Goal: Information Seeking & Learning: Understand process/instructions

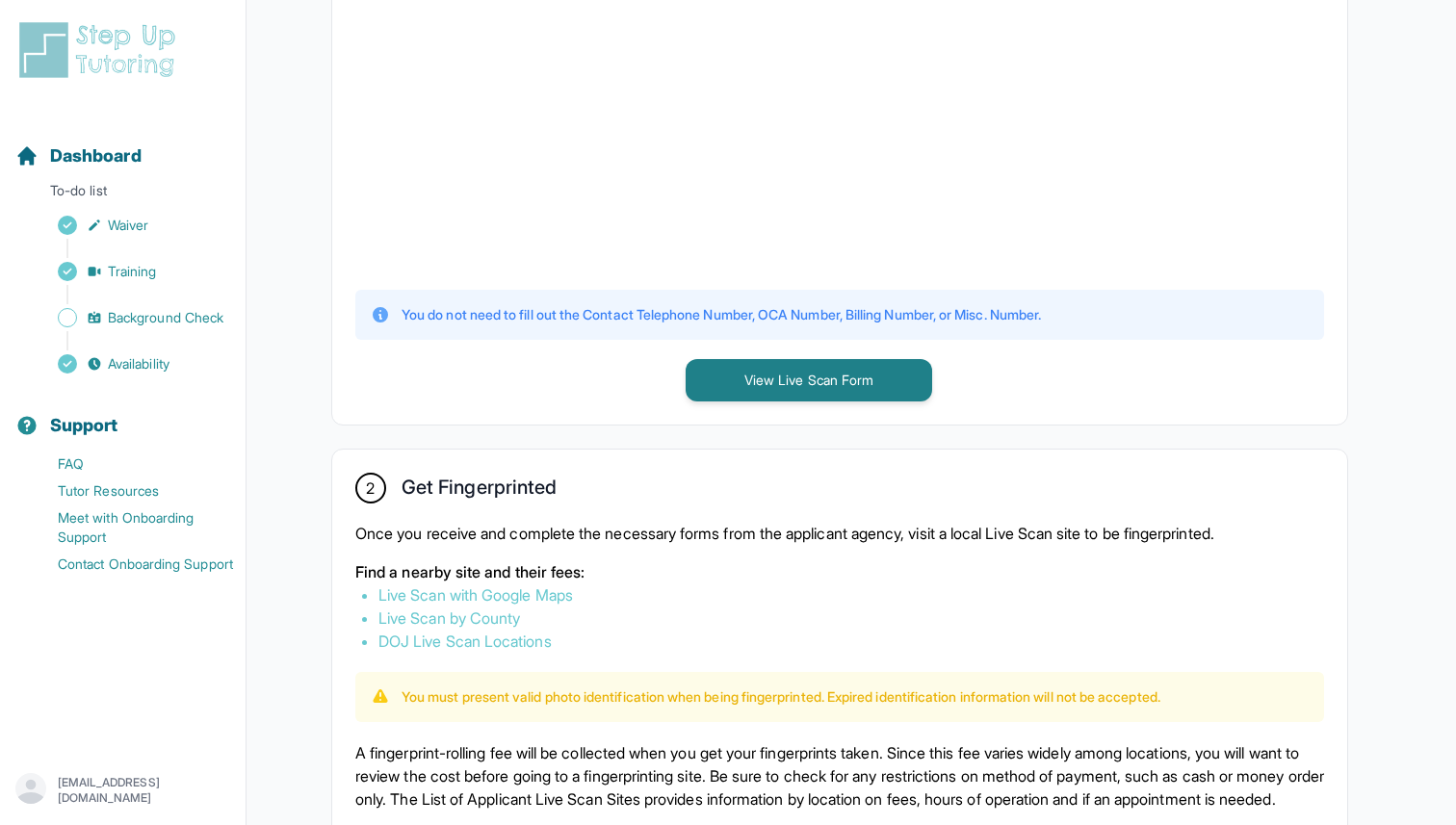
scroll to position [679, 0]
click at [431, 535] on p "Once you receive and complete the necessary forms from the applicant agency, vi…" at bounding box center [839, 531] width 969 height 23
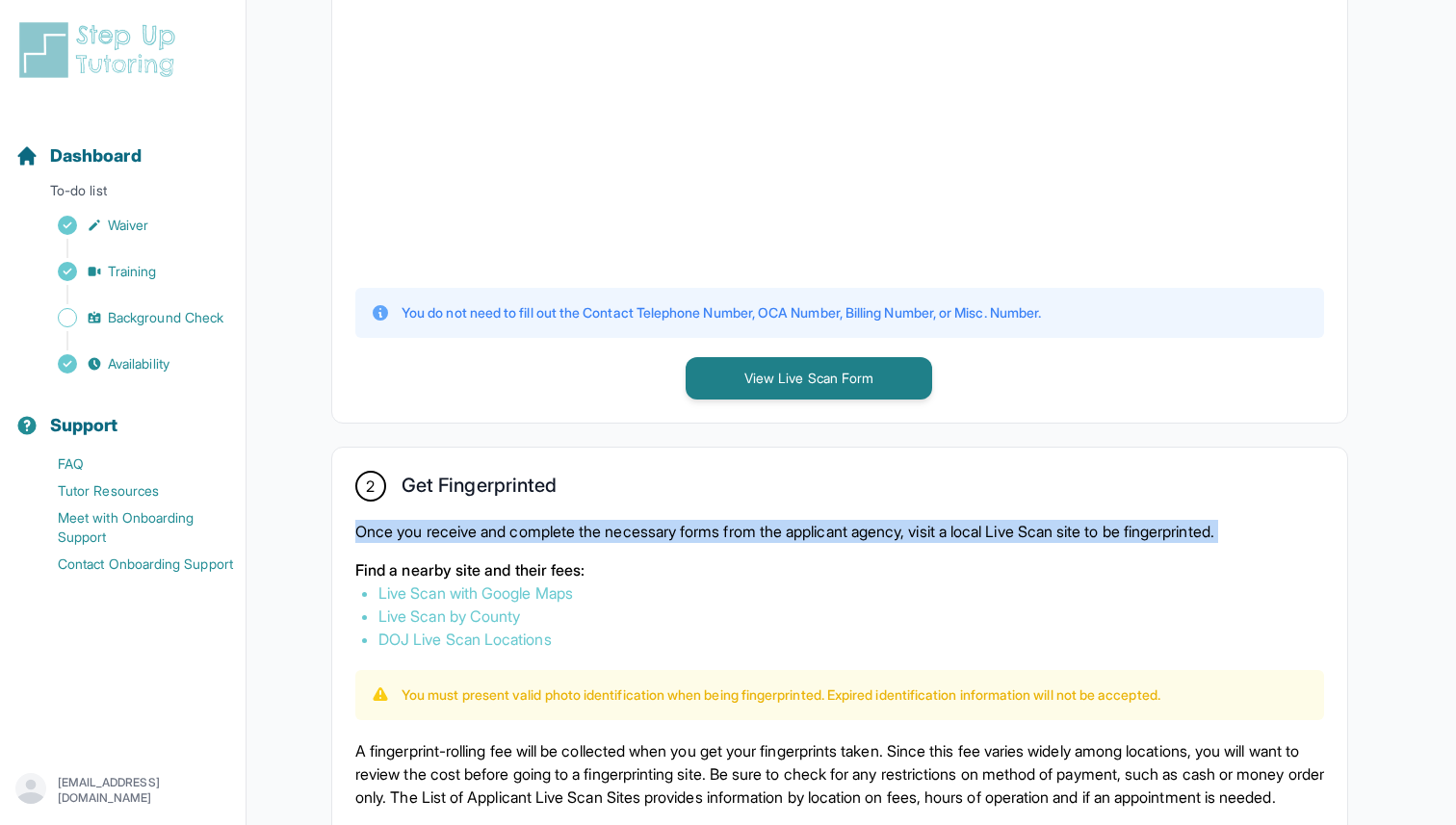
click at [431, 535] on p "Once you receive and complete the necessary forms from the applicant agency, vi…" at bounding box center [839, 531] width 969 height 23
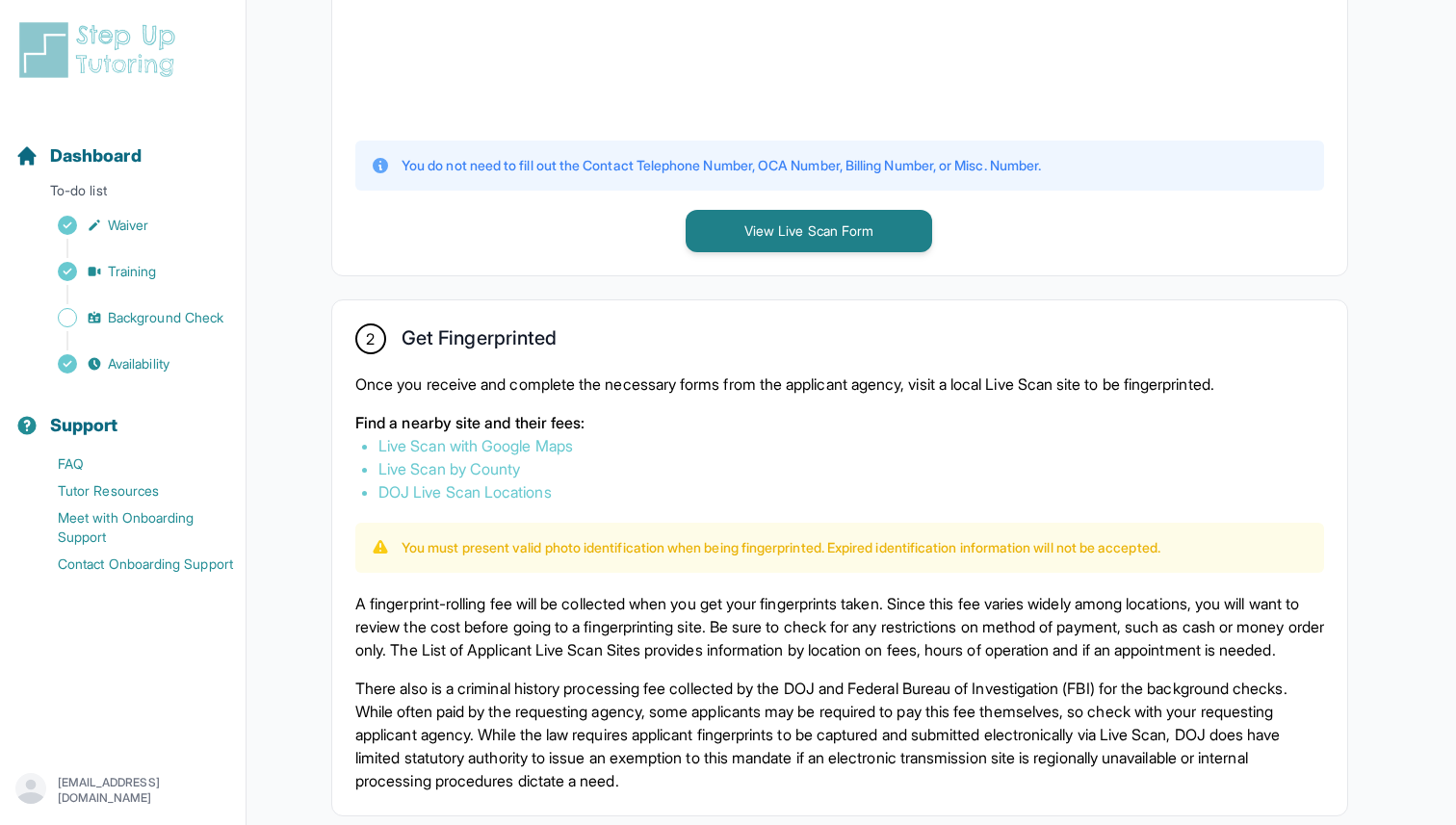
click at [441, 599] on p "A fingerprint-rolling fee will be collected when you get your fingerprints take…" at bounding box center [839, 627] width 969 height 69
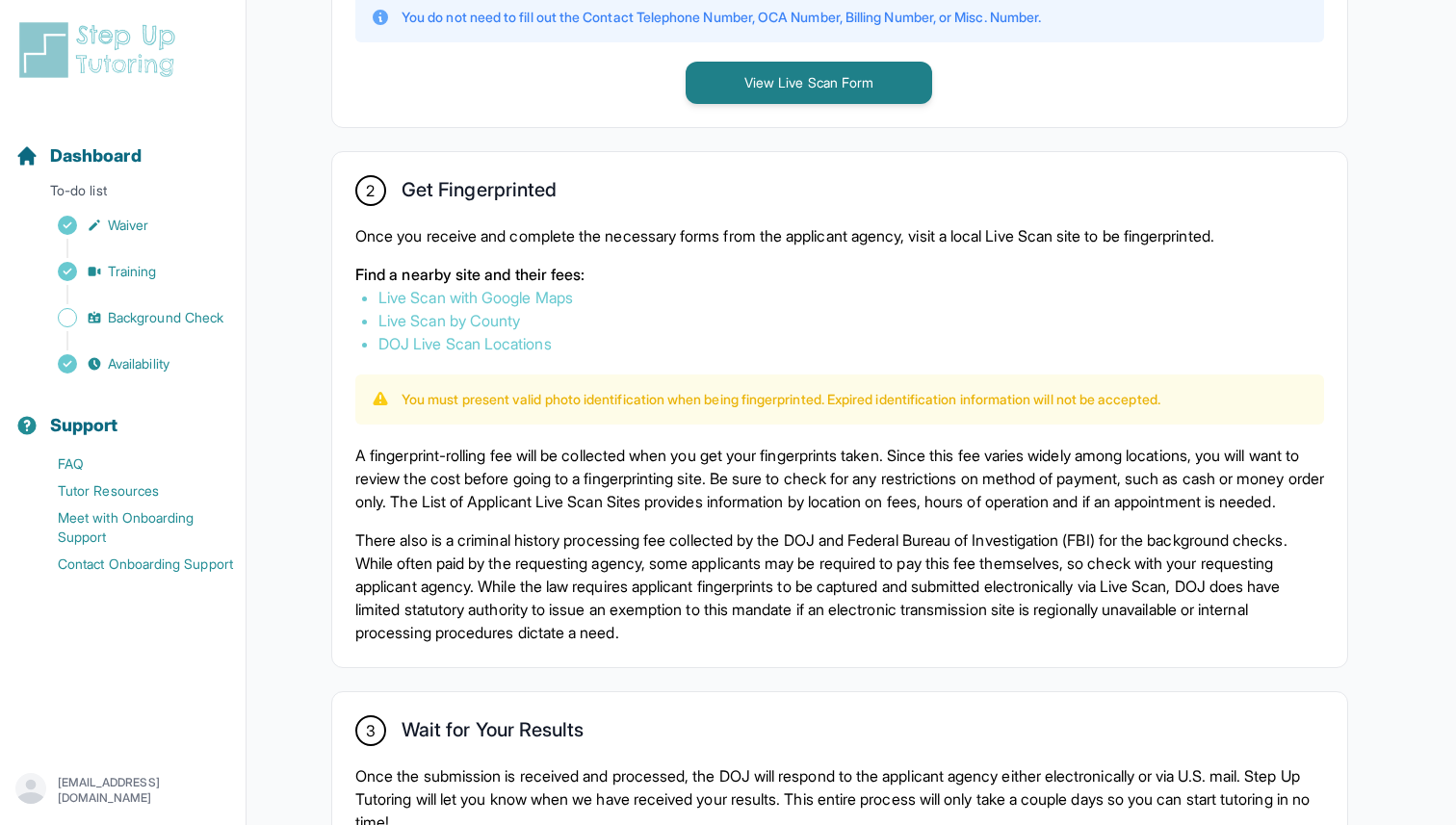
scroll to position [979, 0]
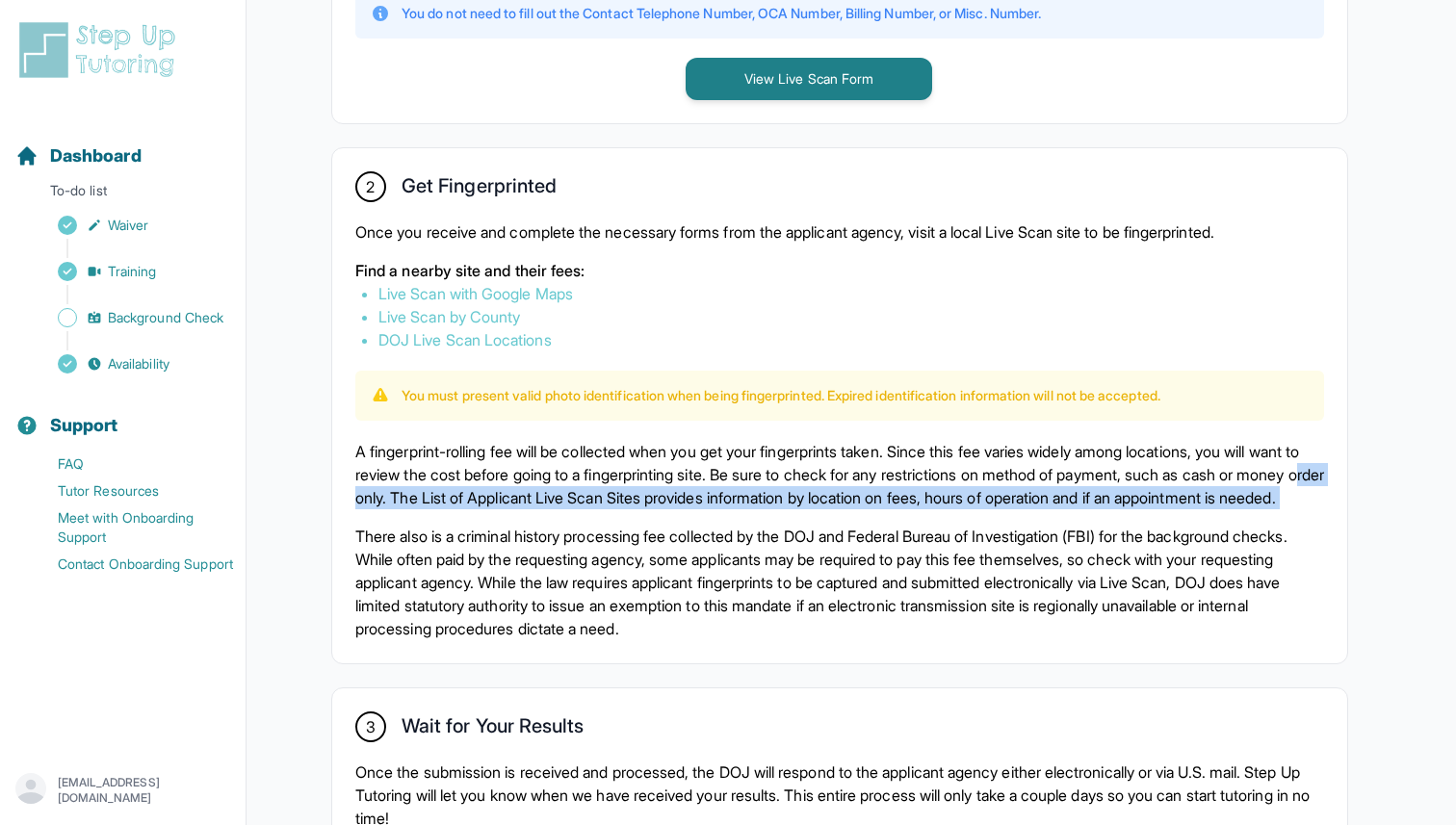
drag, startPoint x: 473, startPoint y: 501, endPoint x: 473, endPoint y: 541, distance: 40.0
click at [473, 541] on div "A fingerprint-rolling fee will be collected when you get your fingerprints take…" at bounding box center [839, 540] width 969 height 200
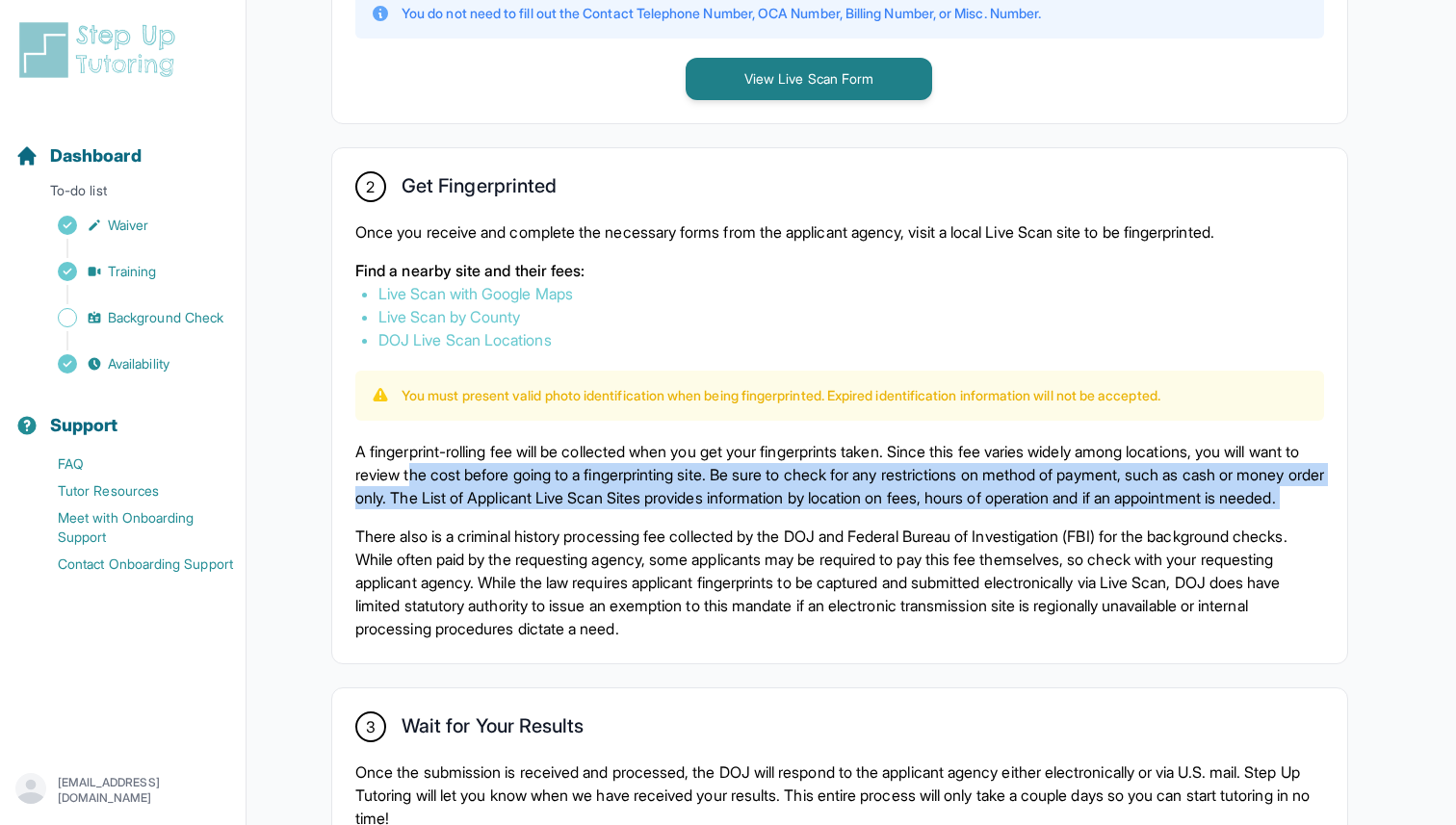
drag, startPoint x: 473, startPoint y: 483, endPoint x: 473, endPoint y: 542, distance: 59.0
click at [473, 541] on div "A fingerprint-rolling fee will be collected when you get your fingerprints take…" at bounding box center [839, 540] width 969 height 200
click at [473, 542] on div "A fingerprint-rolling fee will be collected when you get your fingerprints take…" at bounding box center [839, 540] width 969 height 200
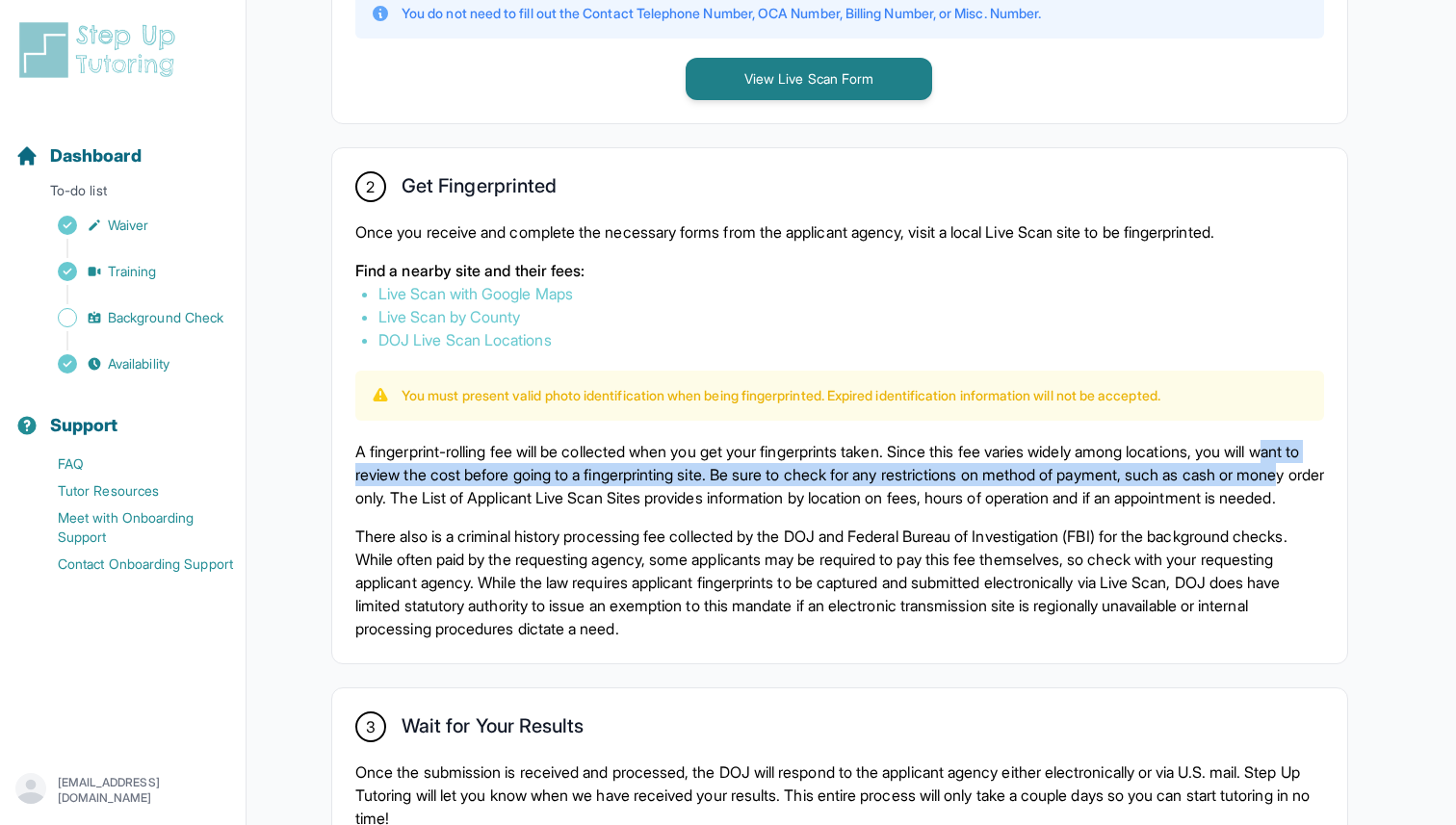
drag, startPoint x: 363, startPoint y: 462, endPoint x: 456, endPoint y: 489, distance: 96.8
click at [456, 489] on p "A fingerprint-rolling fee will be collected when you get your fingerprints take…" at bounding box center [839, 475] width 969 height 69
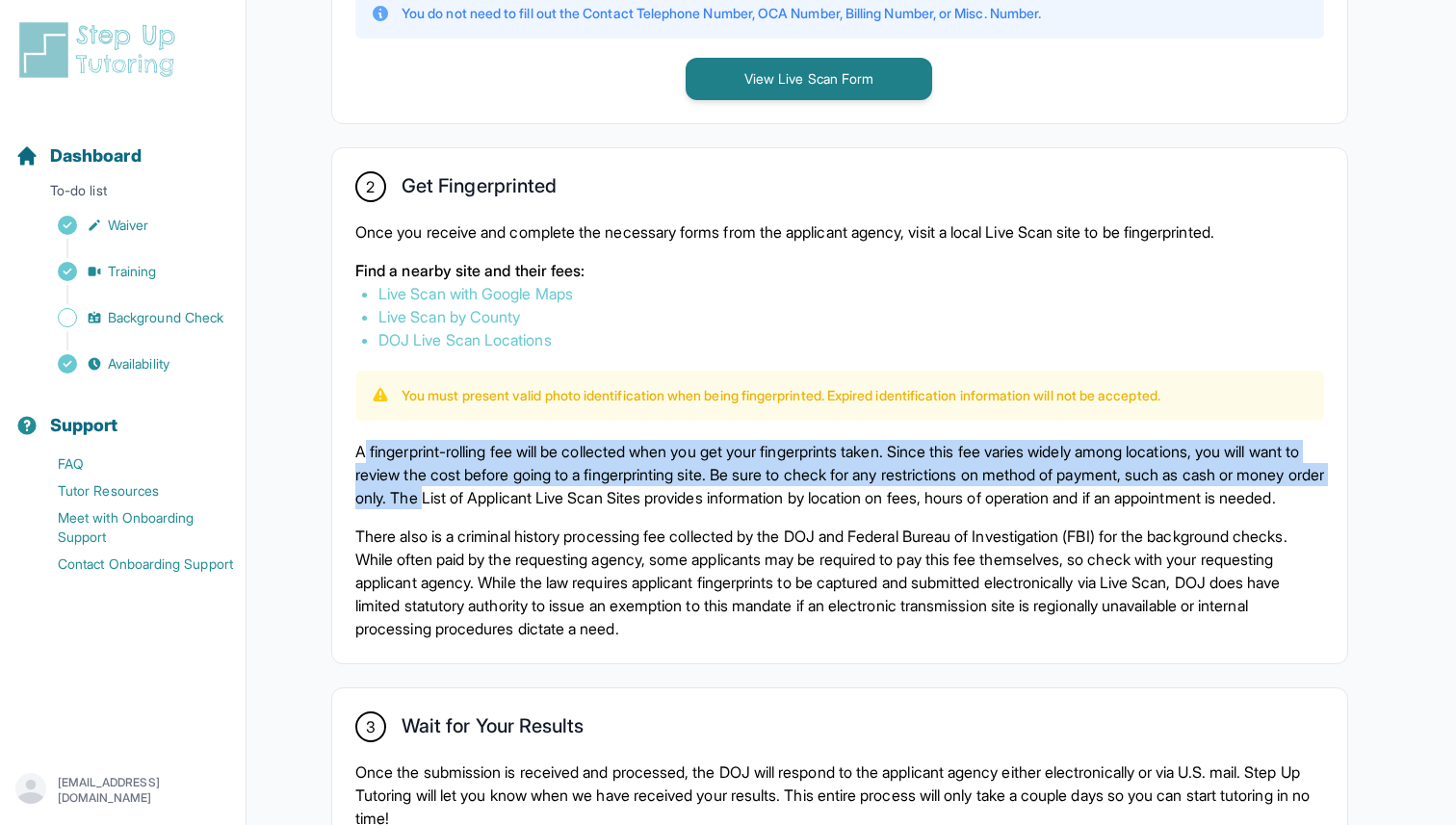
drag, startPoint x: 363, startPoint y: 446, endPoint x: 580, endPoint y: 494, distance: 222.2
click at [580, 494] on p "A fingerprint-rolling fee will be collected when you get your fingerprints take…" at bounding box center [839, 475] width 969 height 69
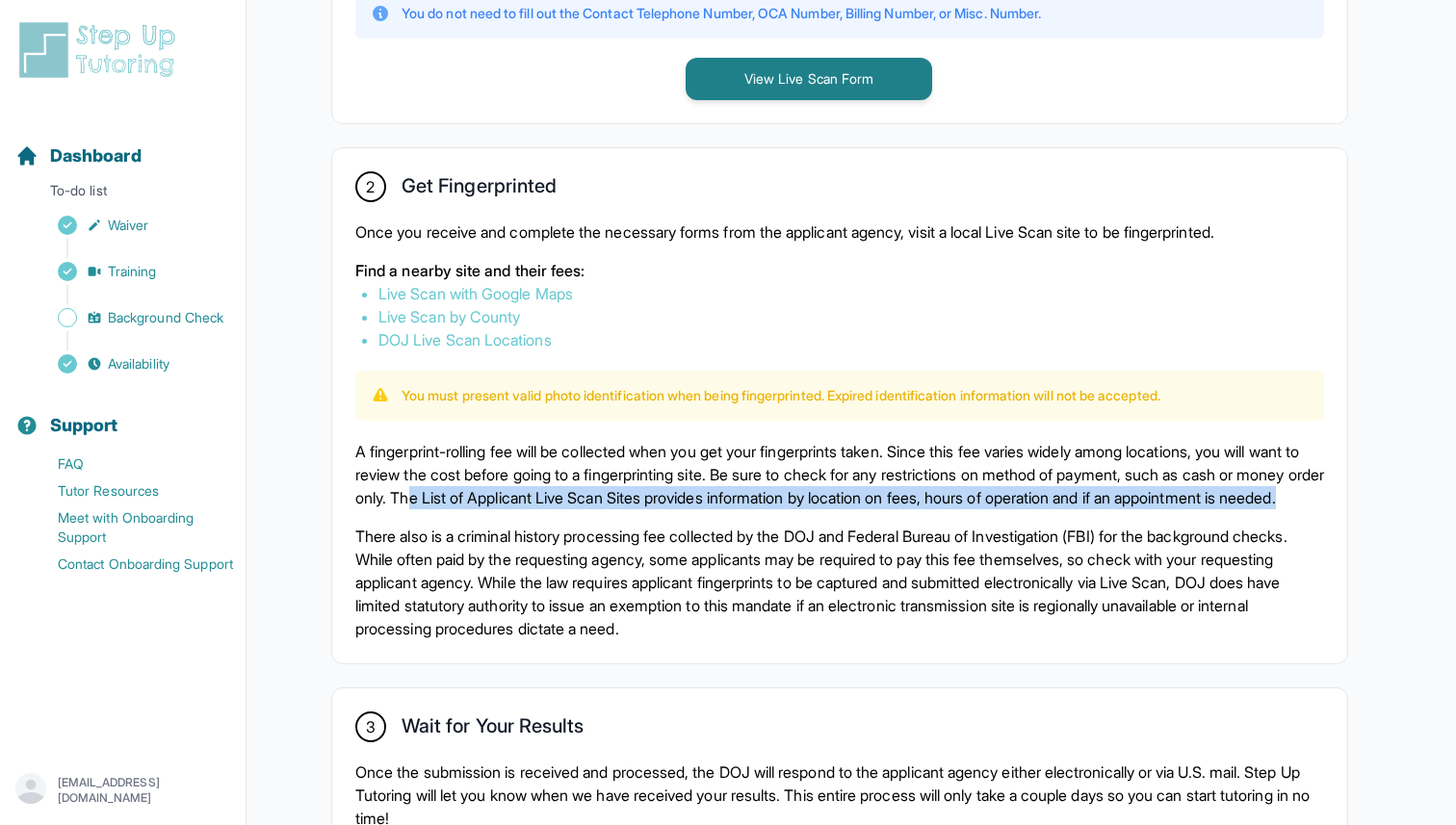
drag, startPoint x: 570, startPoint y: 500, endPoint x: 542, endPoint y: 526, distance: 38.2
click at [542, 509] on p "A fingerprint-rolling fee will be collected when you get your fingerprints take…" at bounding box center [839, 475] width 969 height 69
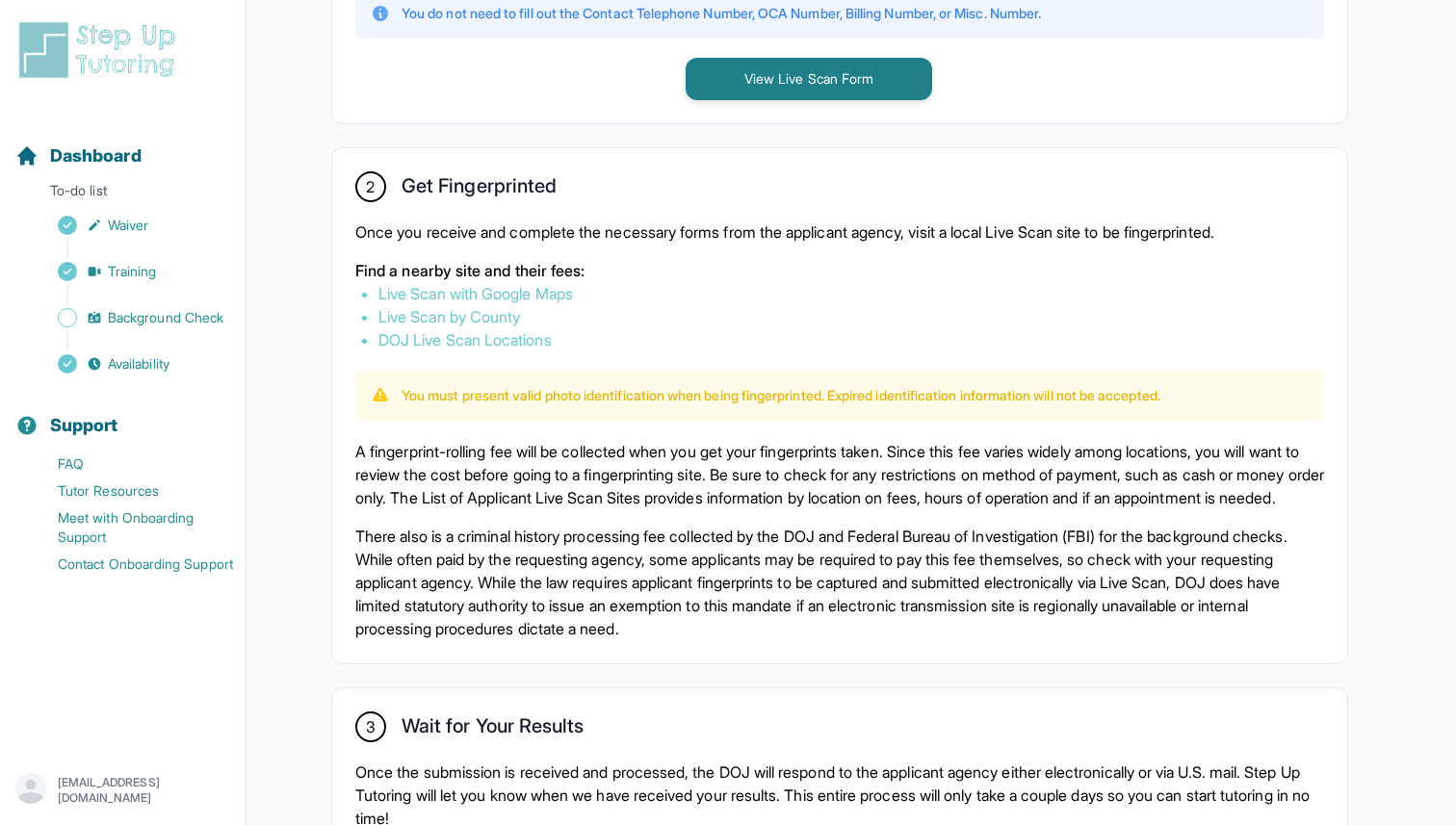
click at [374, 541] on div "A fingerprint-rolling fee will be collected when you get your fingerprints take…" at bounding box center [839, 540] width 969 height 200
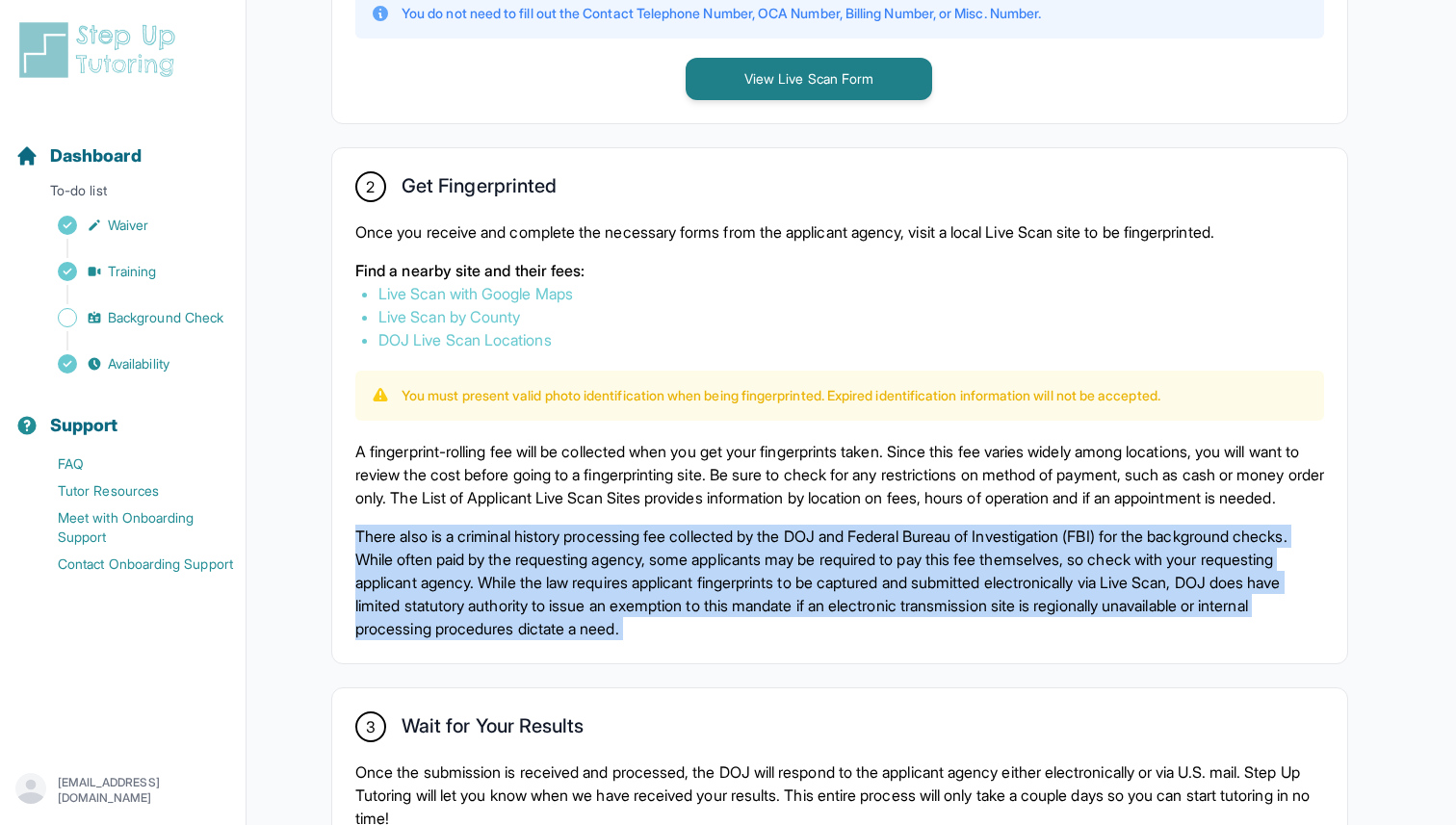
click at [374, 541] on div "A fingerprint-rolling fee will be collected when you get your fingerprints take…" at bounding box center [839, 540] width 969 height 200
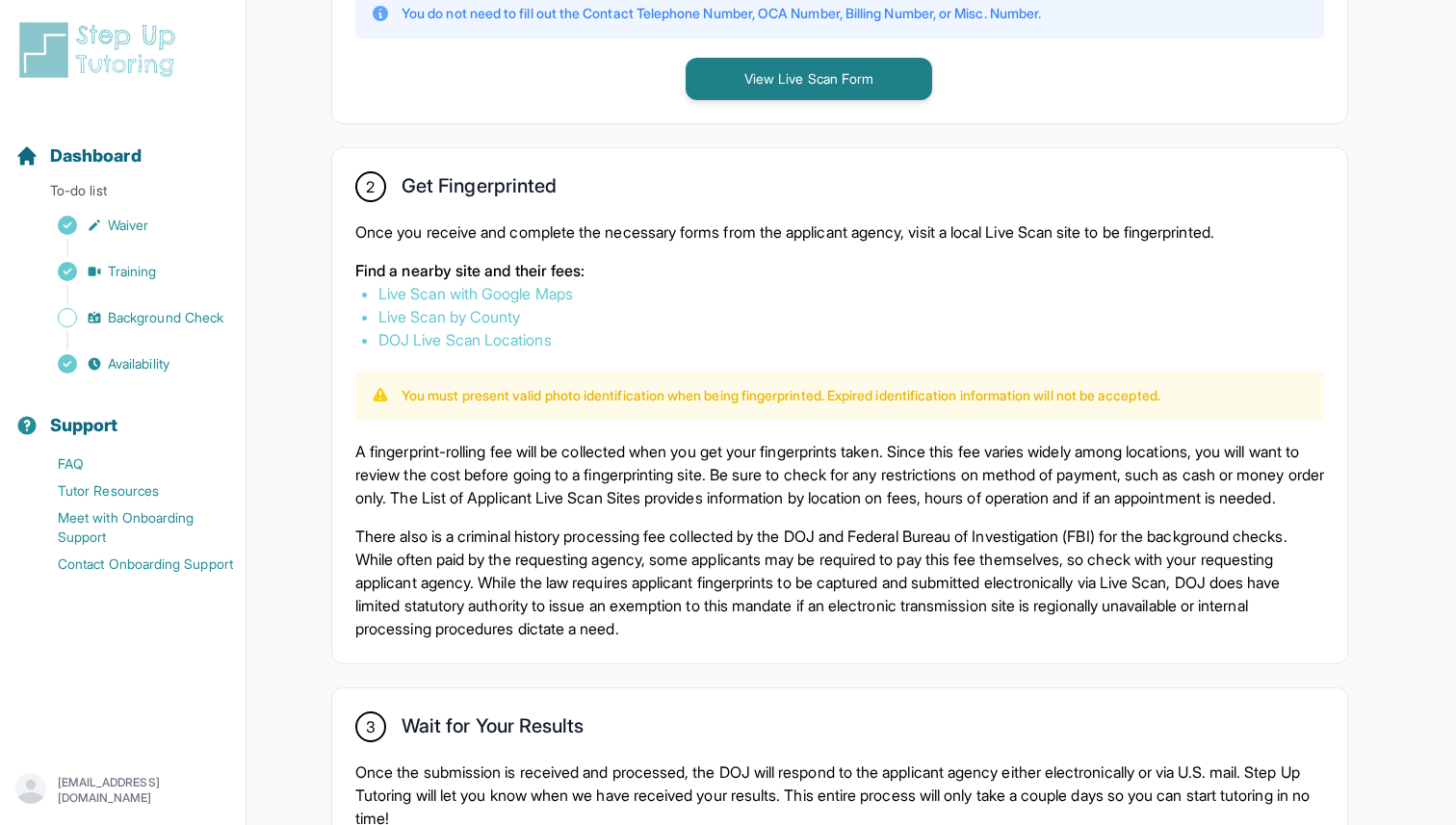
click at [487, 564] on p "There also is a criminal history processing fee collected by the DOJ and Federa…" at bounding box center [839, 582] width 969 height 115
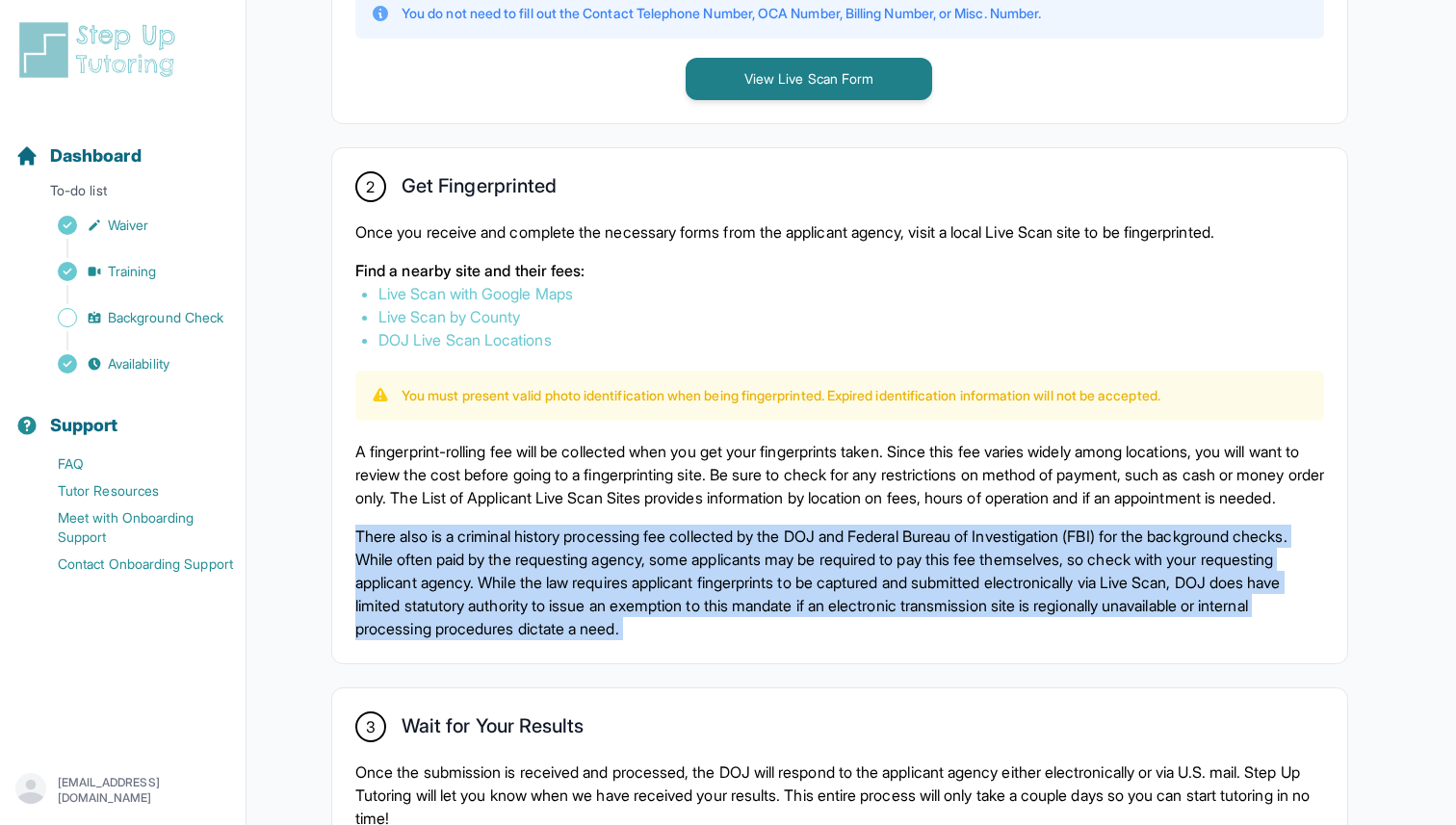
click at [487, 564] on p "There also is a criminal history processing fee collected by the DOJ and Federa…" at bounding box center [839, 582] width 969 height 115
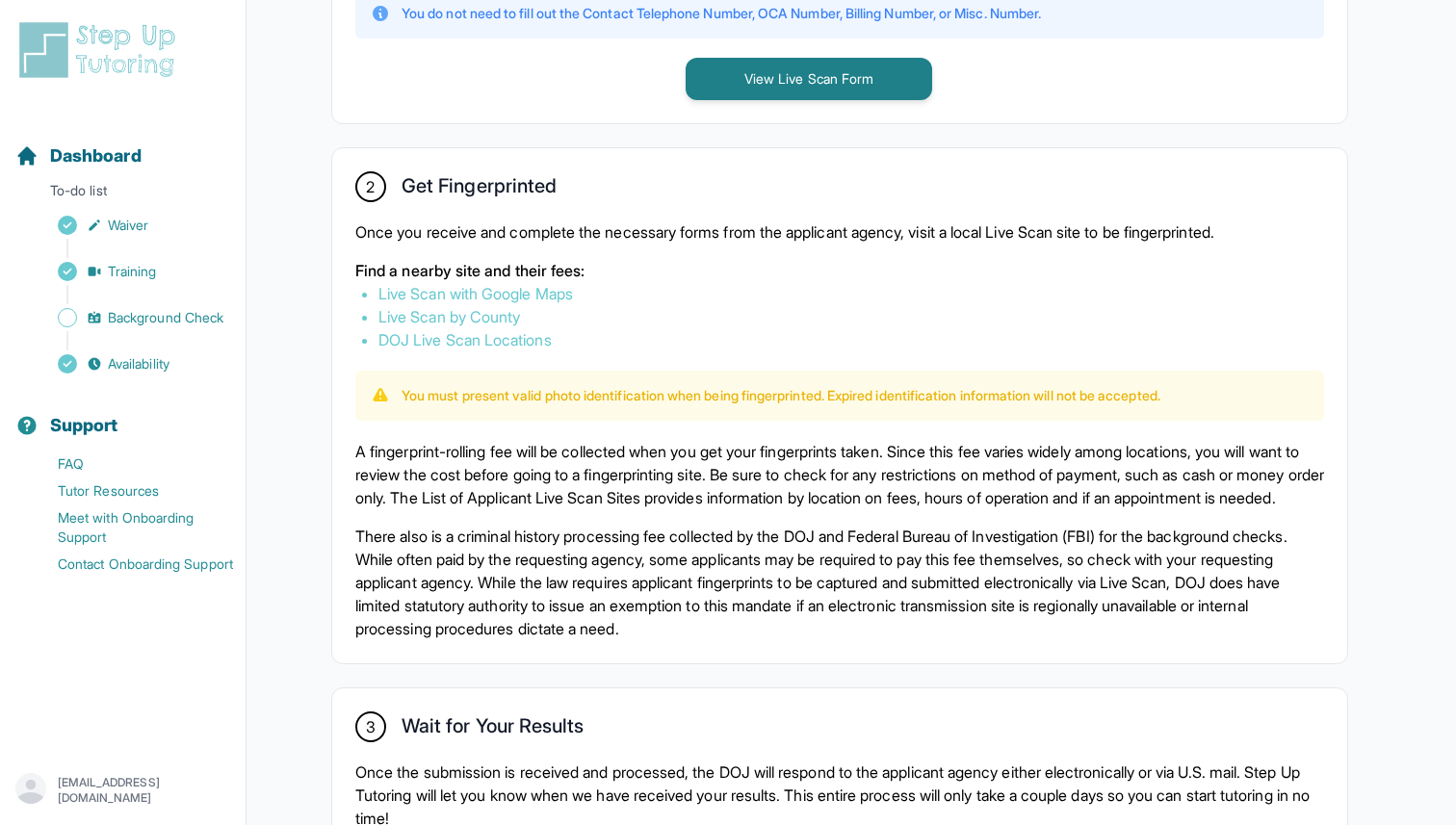
click at [561, 590] on p "There also is a criminal history processing fee collected by the DOJ and Federa…" at bounding box center [839, 582] width 969 height 115
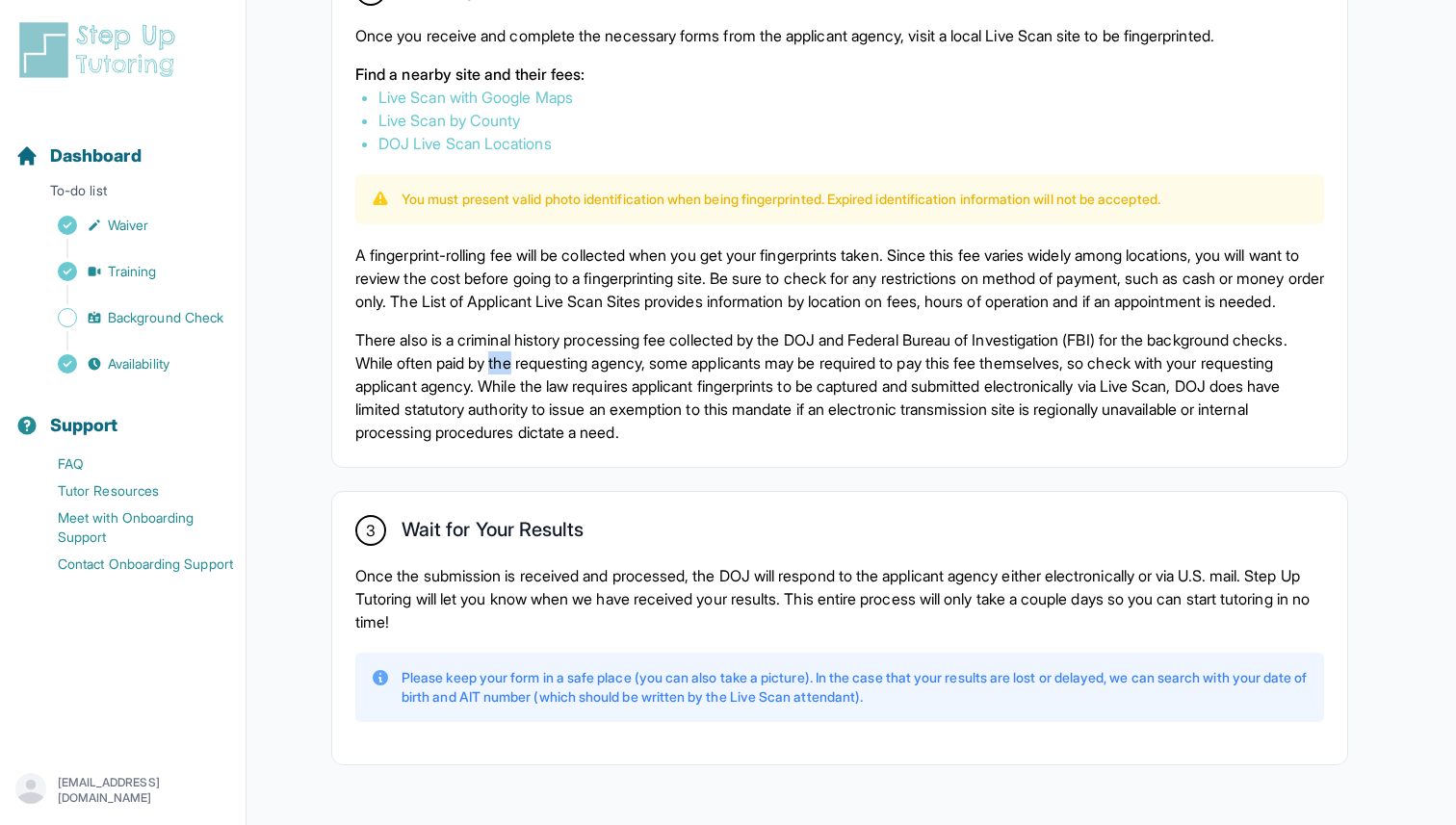
scroll to position [1189, 0]
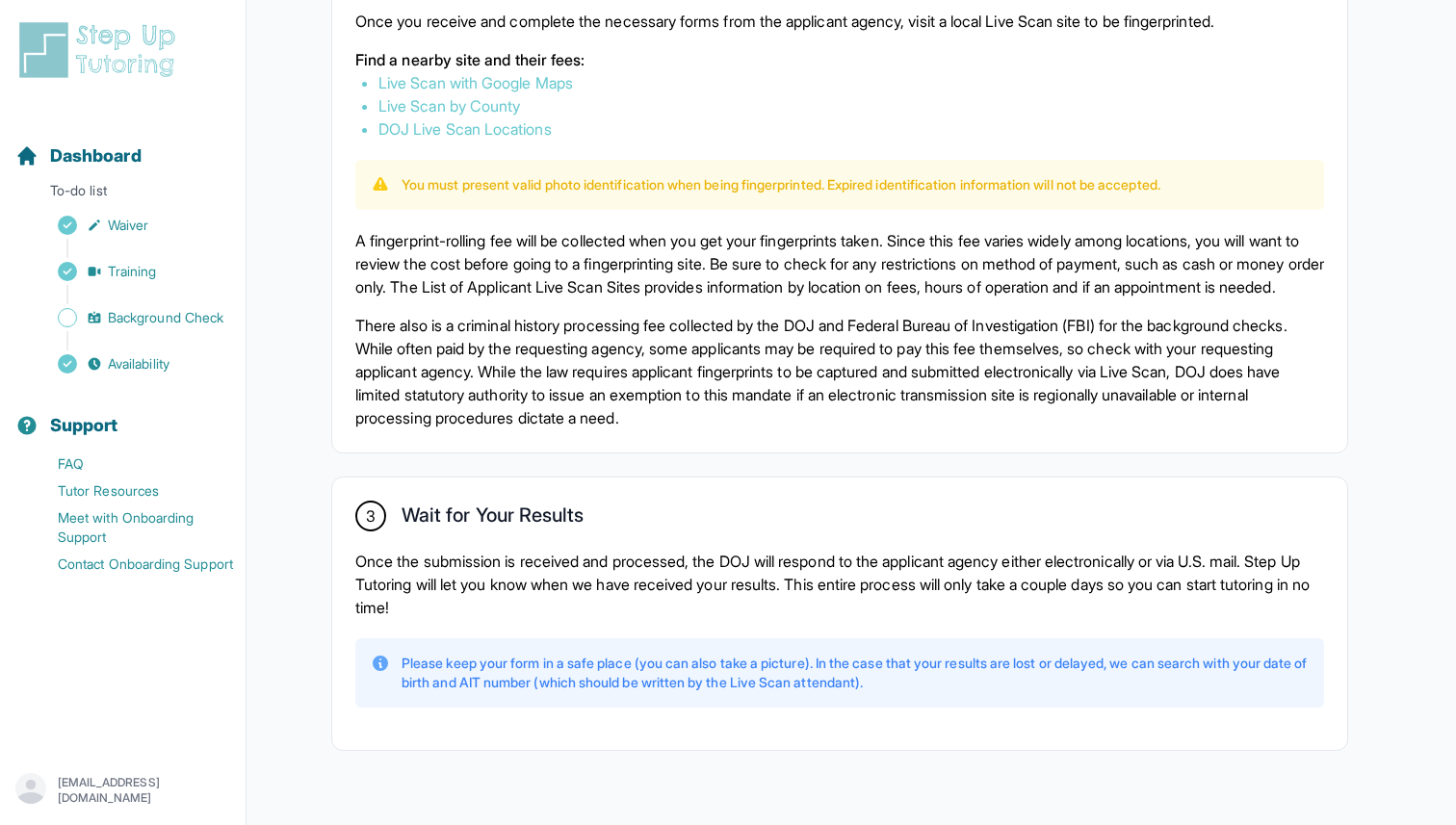
click at [446, 578] on p "Once the submission is received and processed, the DOJ will respond to the appl…" at bounding box center [839, 584] width 969 height 69
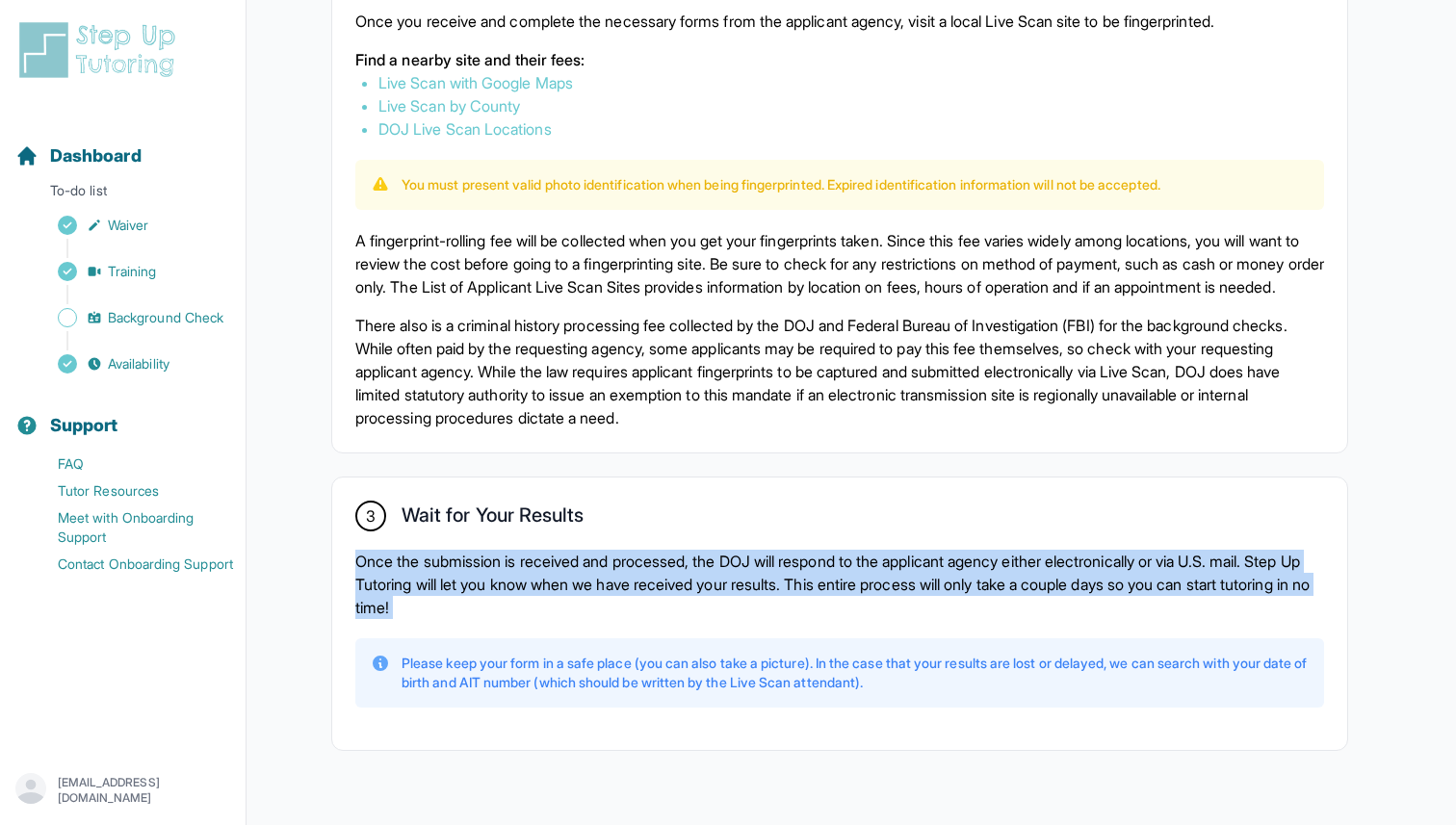
click at [446, 578] on p "Once the submission is received and processed, the DOJ will respond to the appl…" at bounding box center [839, 584] width 969 height 69
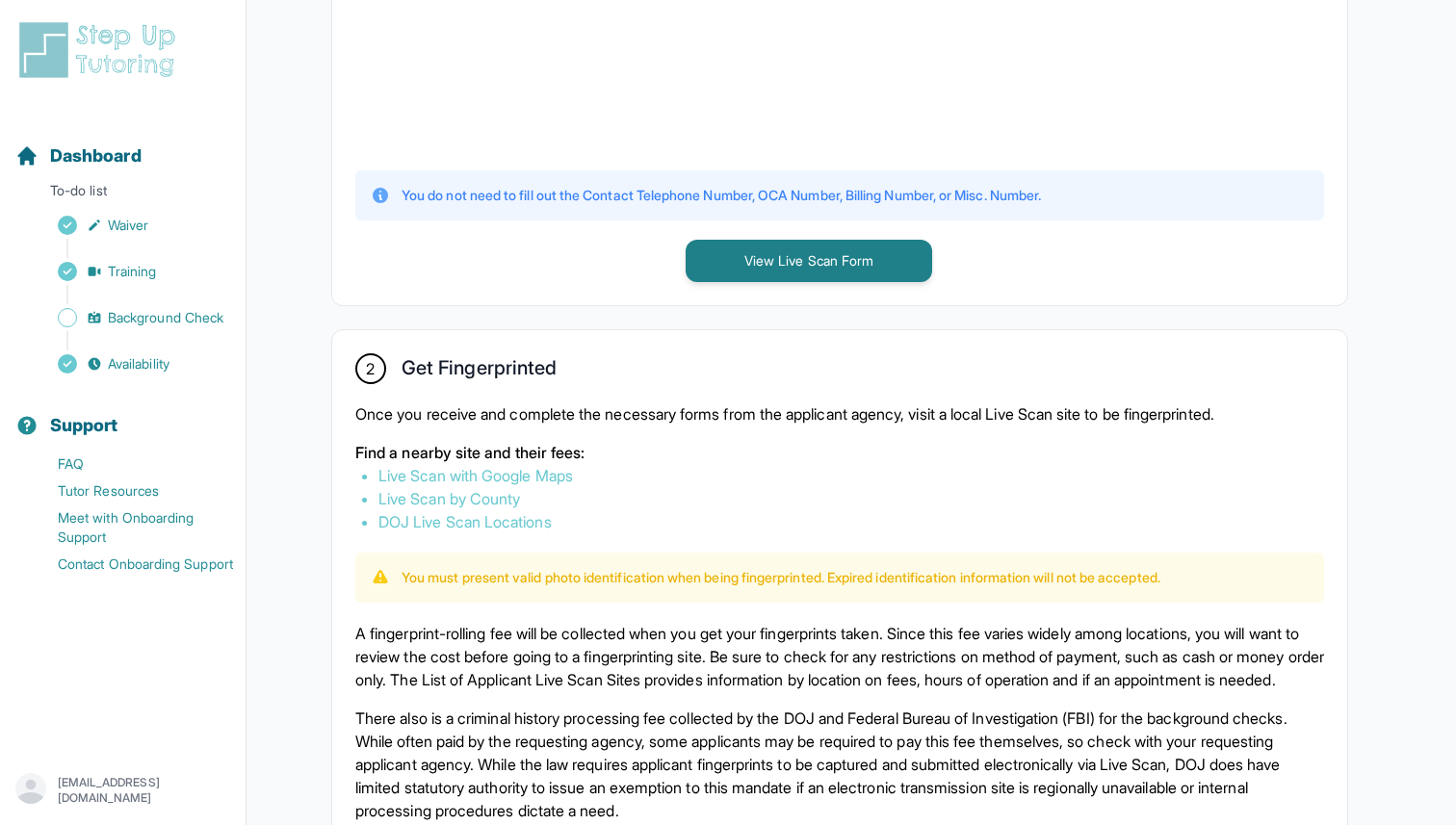
scroll to position [836, 0]
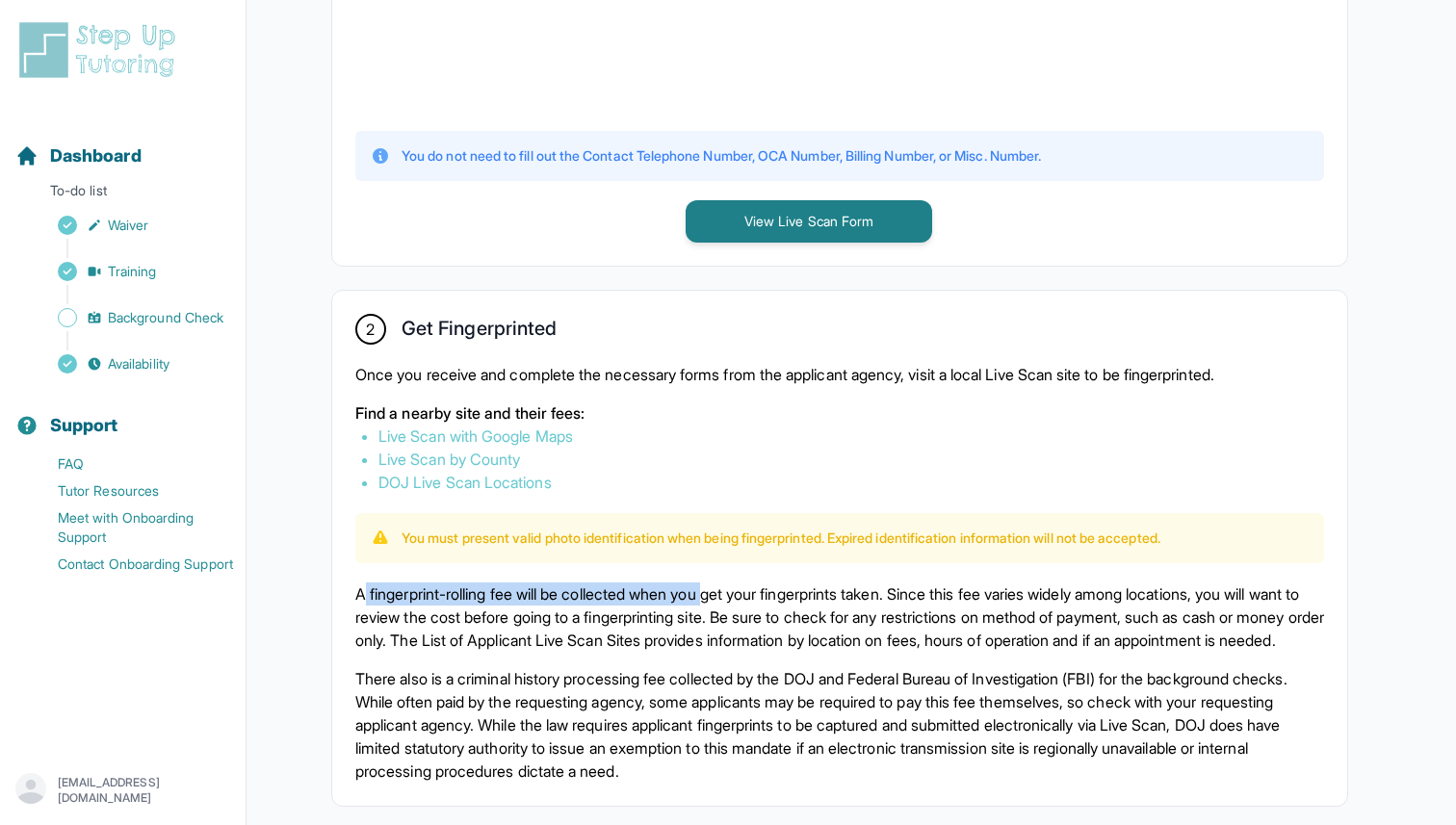
drag, startPoint x: 361, startPoint y: 597, endPoint x: 727, endPoint y: 591, distance: 366.0
click at [727, 591] on p "A fingerprint-rolling fee will be collected when you get your fingerprints take…" at bounding box center [839, 617] width 969 height 69
click at [728, 591] on p "A fingerprint-rolling fee will be collected when you get your fingerprints take…" at bounding box center [839, 617] width 969 height 69
drag, startPoint x: 728, startPoint y: 591, endPoint x: 950, endPoint y: 590, distance: 222.0
click at [950, 590] on p "A fingerprint-rolling fee will be collected when you get your fingerprints take…" at bounding box center [839, 617] width 969 height 69
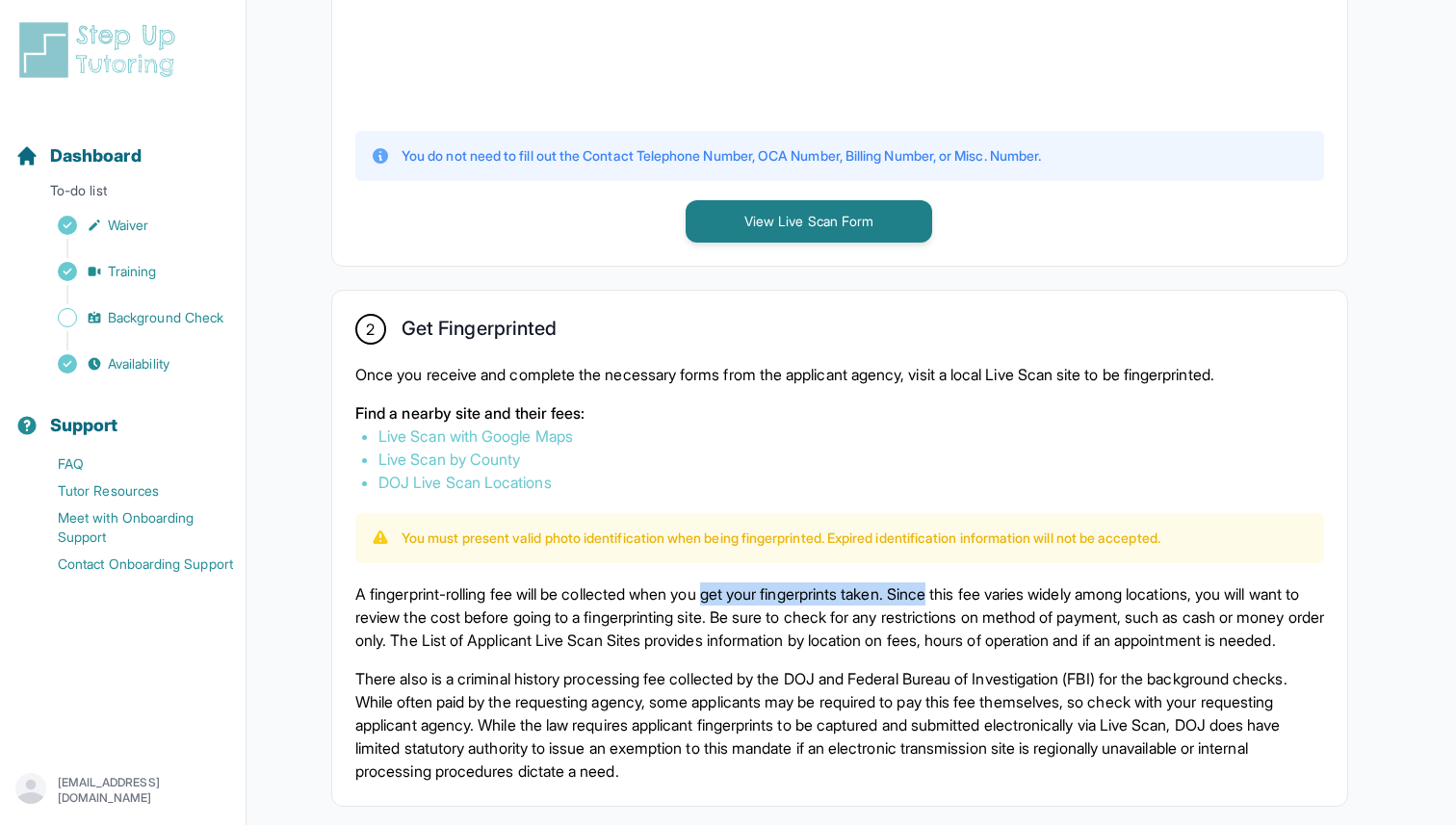
click at [950, 590] on p "A fingerprint-rolling fee will be collected when you get your fingerprints take…" at bounding box center [839, 617] width 969 height 69
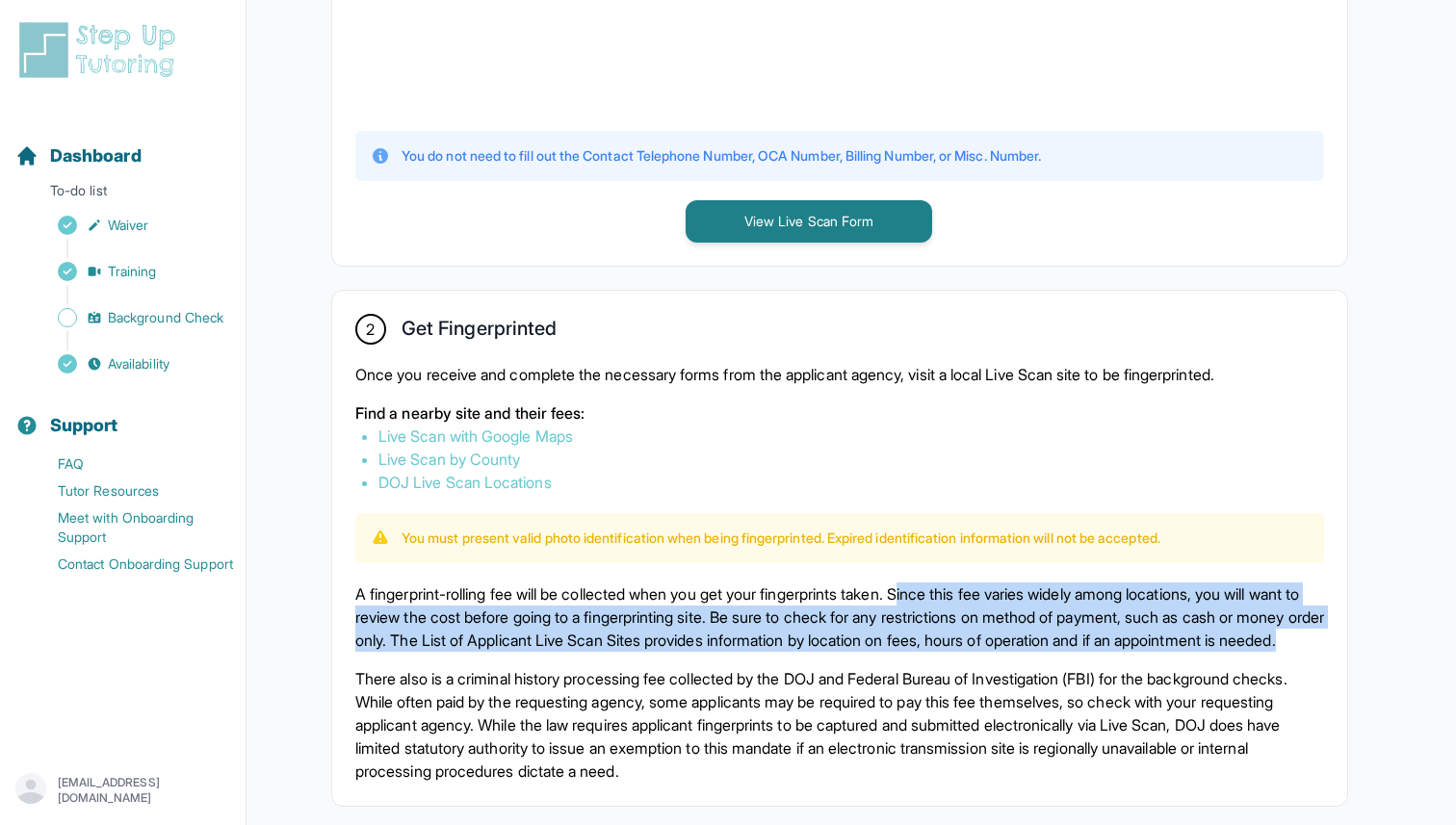
drag, startPoint x: 936, startPoint y: 590, endPoint x: 541, endPoint y: 667, distance: 402.4
click at [540, 652] on p "A fingerprint-rolling fee will be collected when you get your fingerprints take…" at bounding box center [839, 617] width 969 height 69
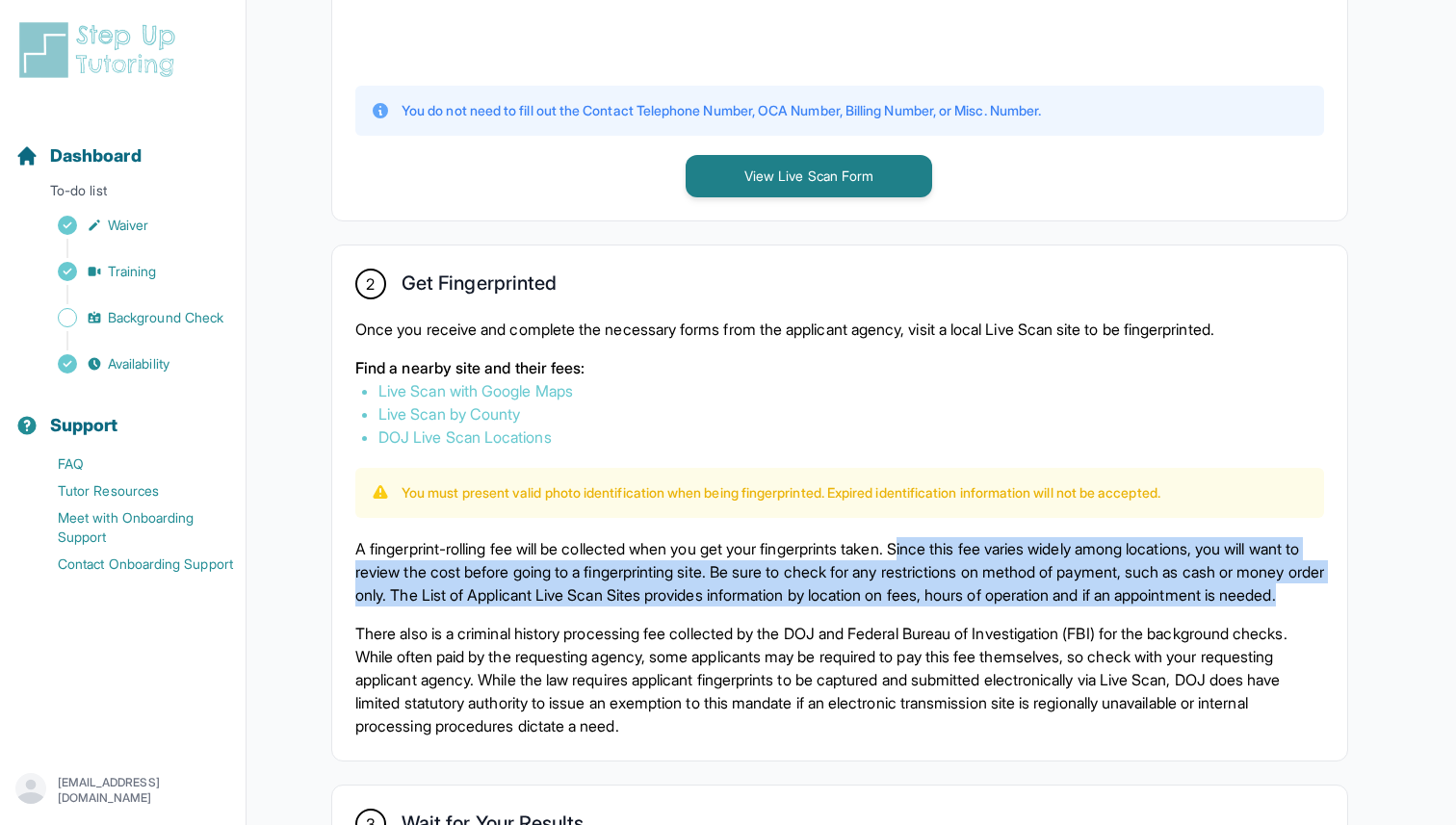
scroll to position [892, 0]
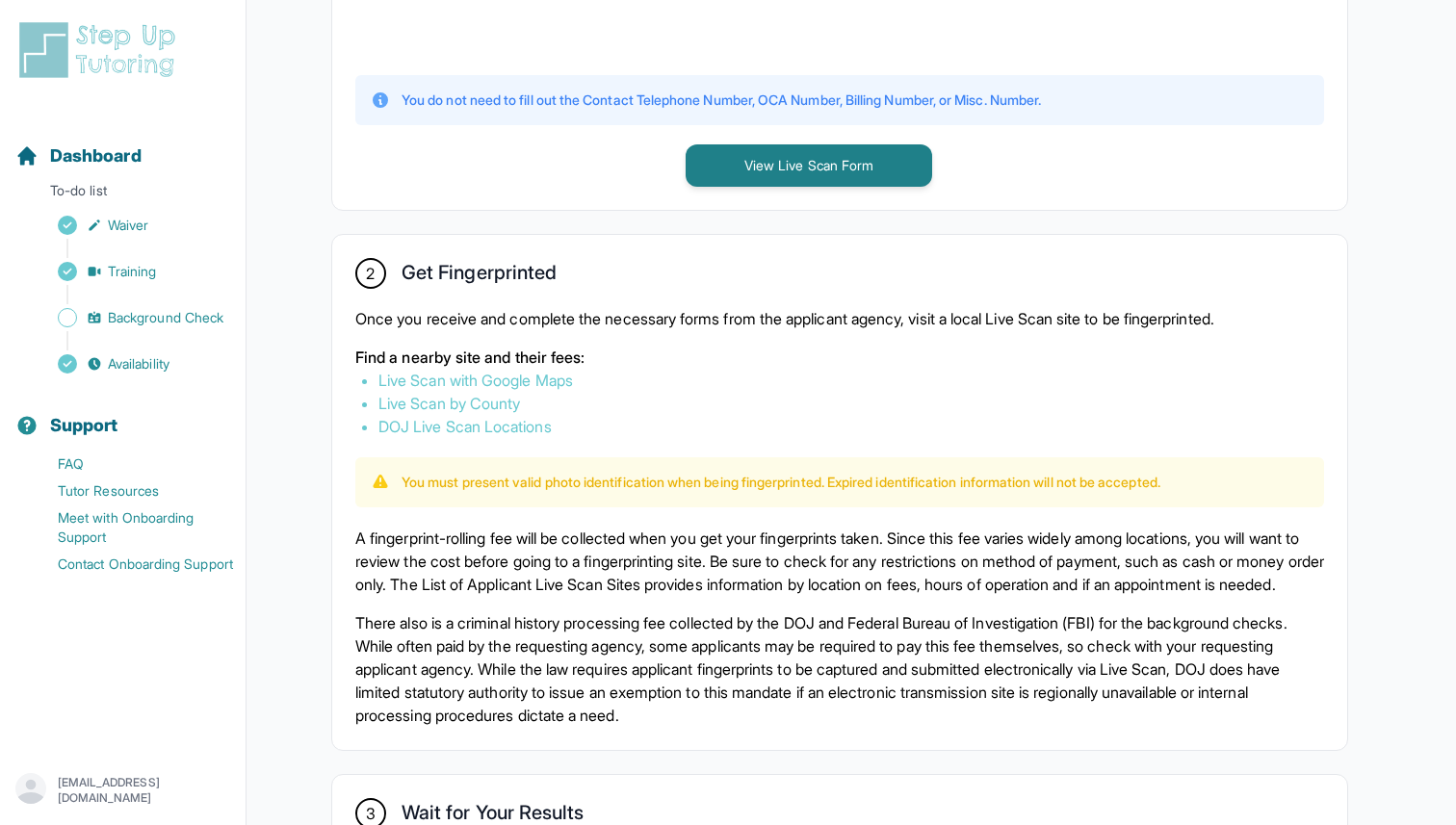
click at [544, 647] on p "There also is a criminal history processing fee collected by the DOJ and Federa…" at bounding box center [839, 669] width 969 height 115
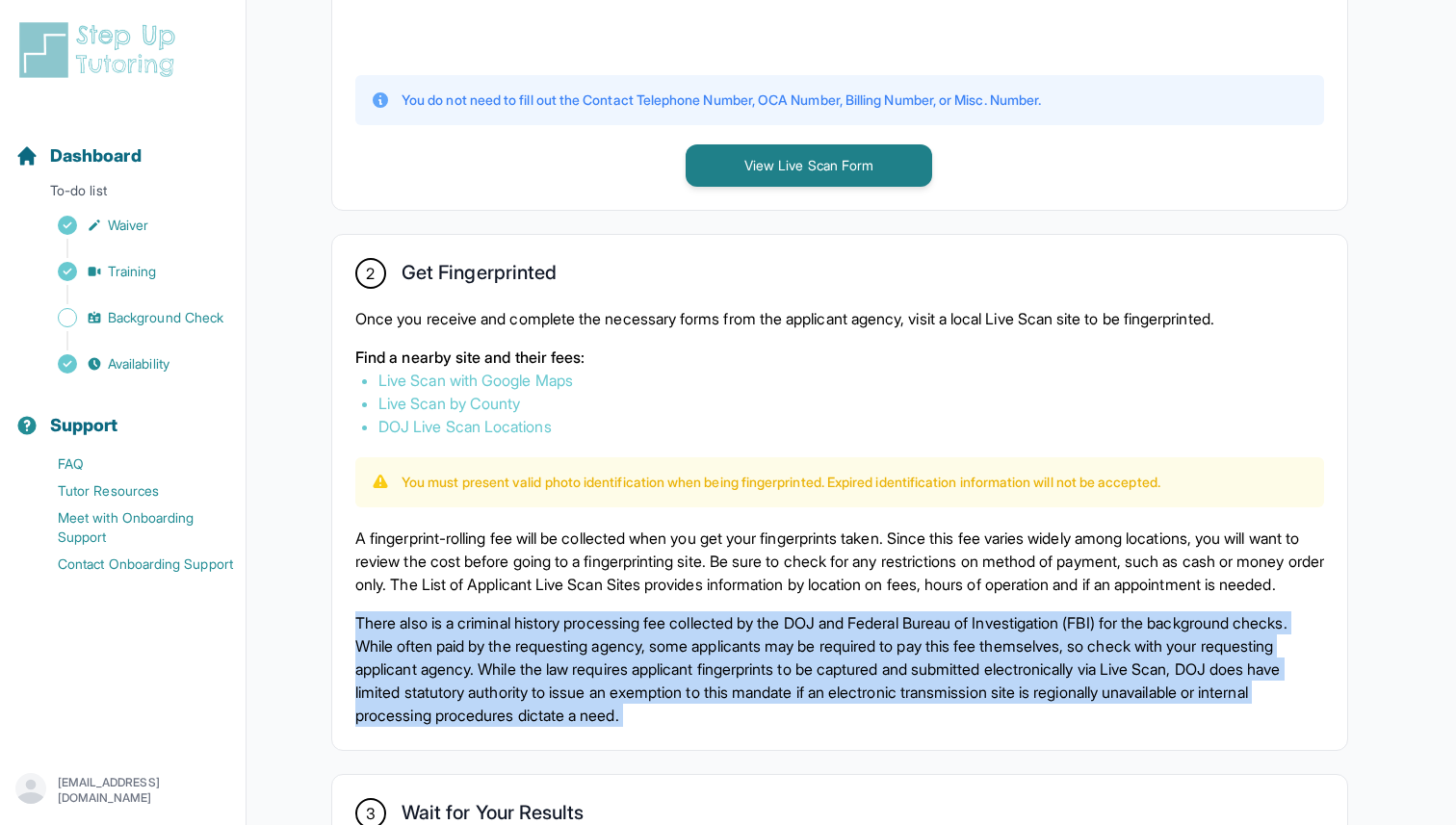
click at [544, 647] on p "There also is a criminal history processing fee collected by the DOJ and Federa…" at bounding box center [839, 669] width 969 height 115
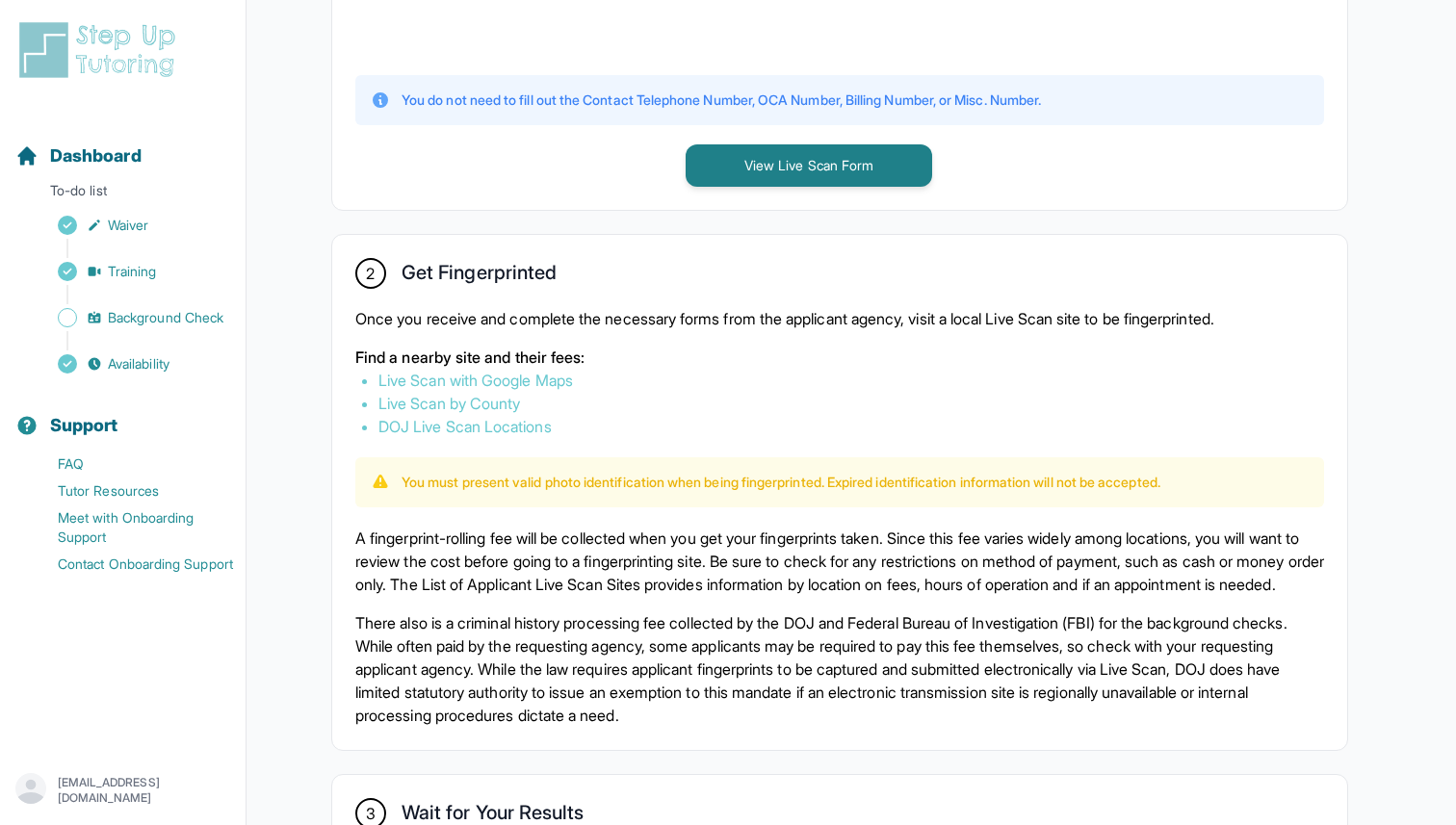
click at [567, 647] on p "There also is a criminal history processing fee collected by the DOJ and Federa…" at bounding box center [839, 669] width 969 height 115
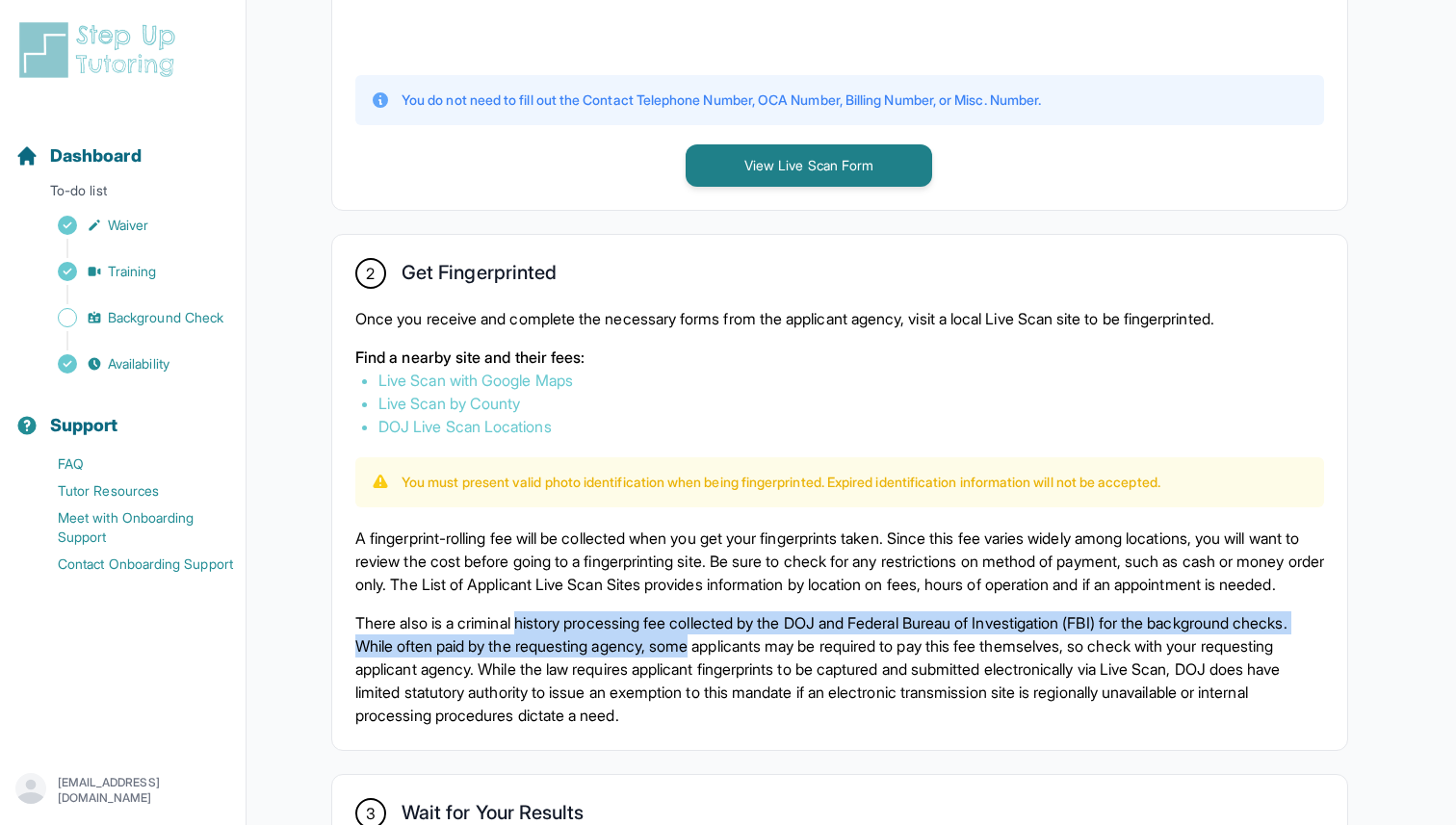
drag, startPoint x: 567, startPoint y: 647, endPoint x: 752, endPoint y: 659, distance: 185.4
click at [752, 659] on p "There also is a criminal history processing fee collected by the DOJ and Federa…" at bounding box center [839, 669] width 969 height 115
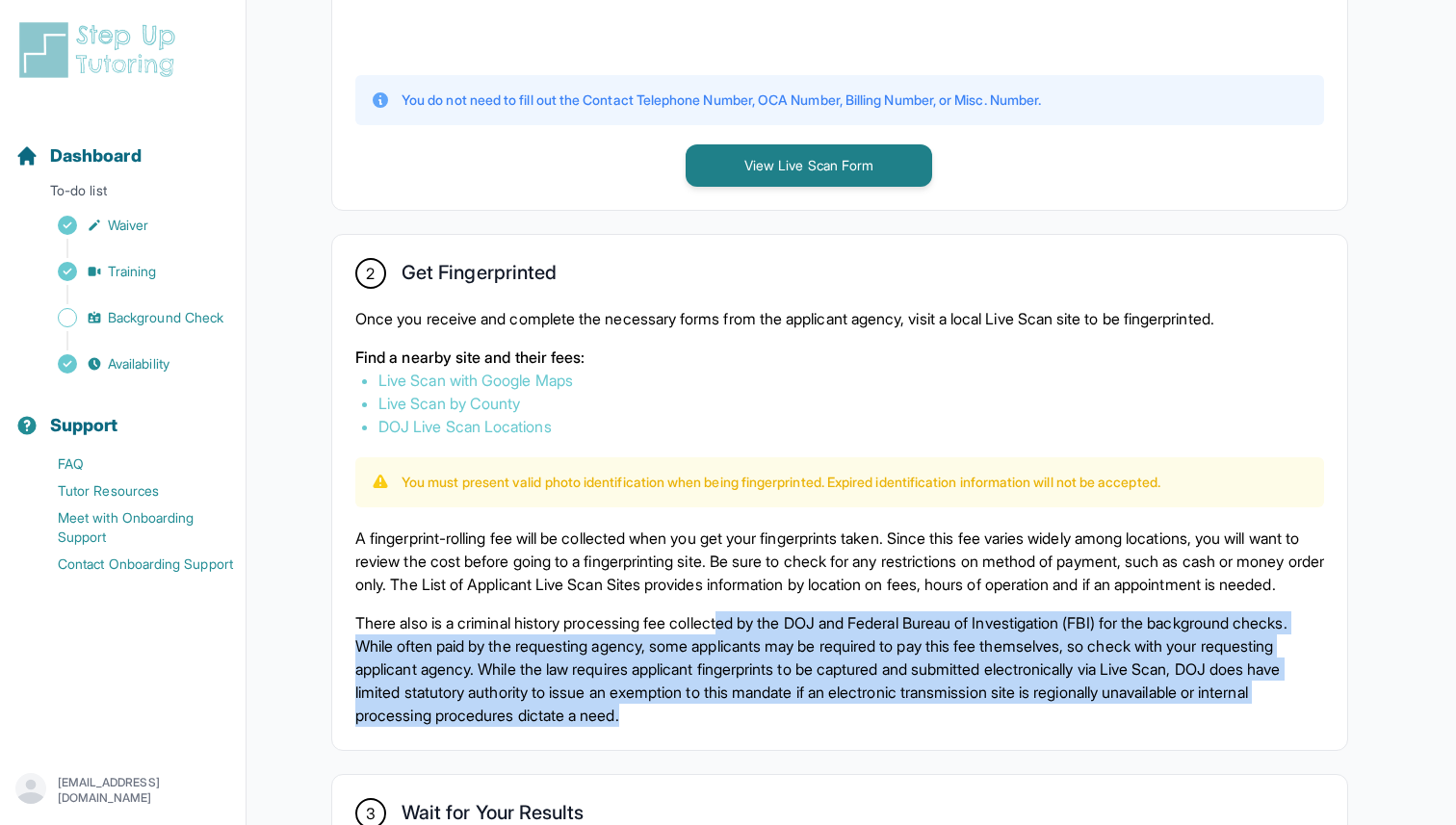
drag, startPoint x: 745, startPoint y: 656, endPoint x: 811, endPoint y: 741, distance: 107.6
click at [811, 727] on p "There also is a criminal history processing fee collected by the DOJ and Federa…" at bounding box center [839, 669] width 969 height 115
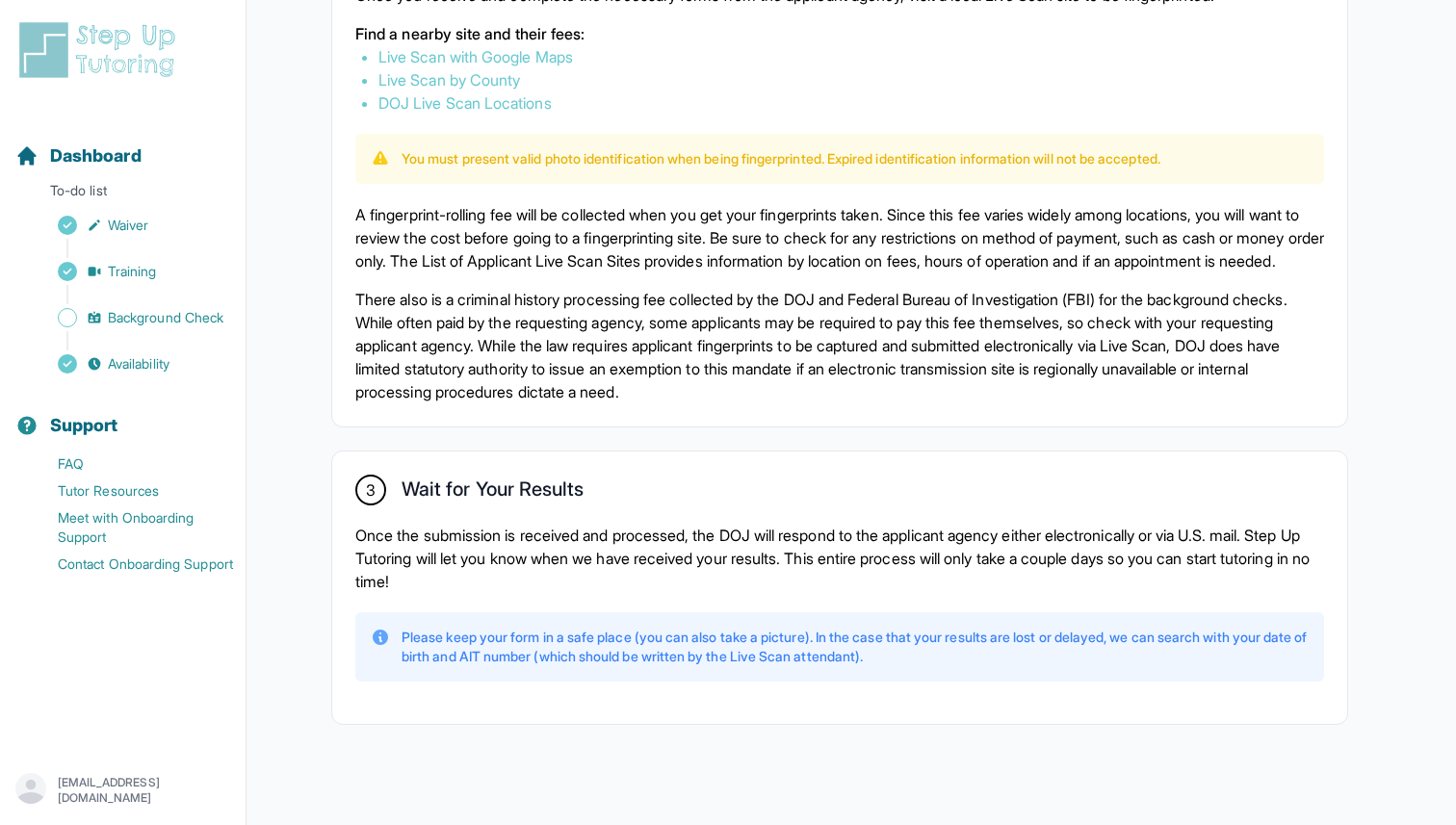
scroll to position [1252, 0]
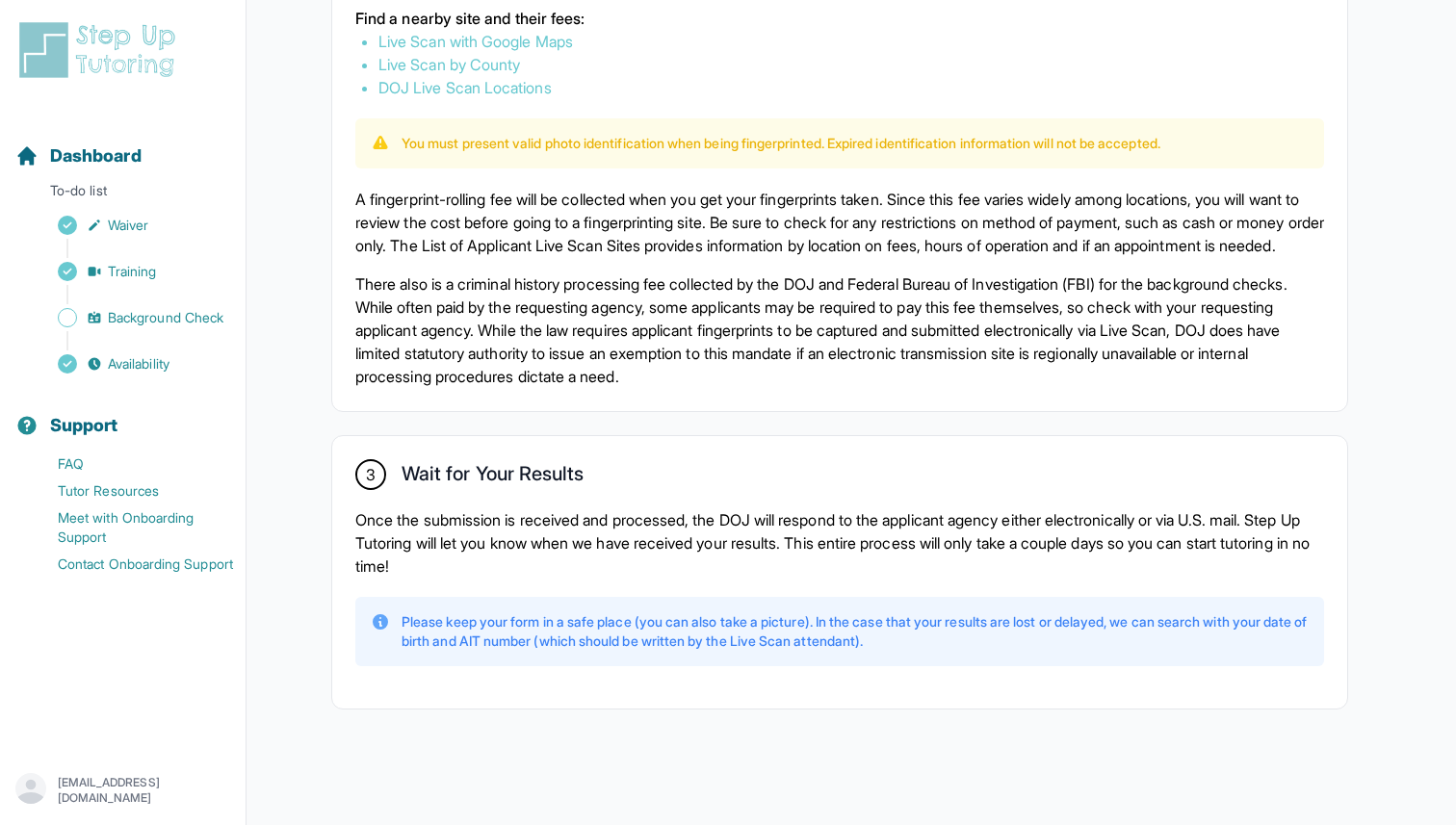
click at [607, 508] on p "Once the submission is received and processed, the DOJ will respond to the appl…" at bounding box center [839, 543] width 969 height 69
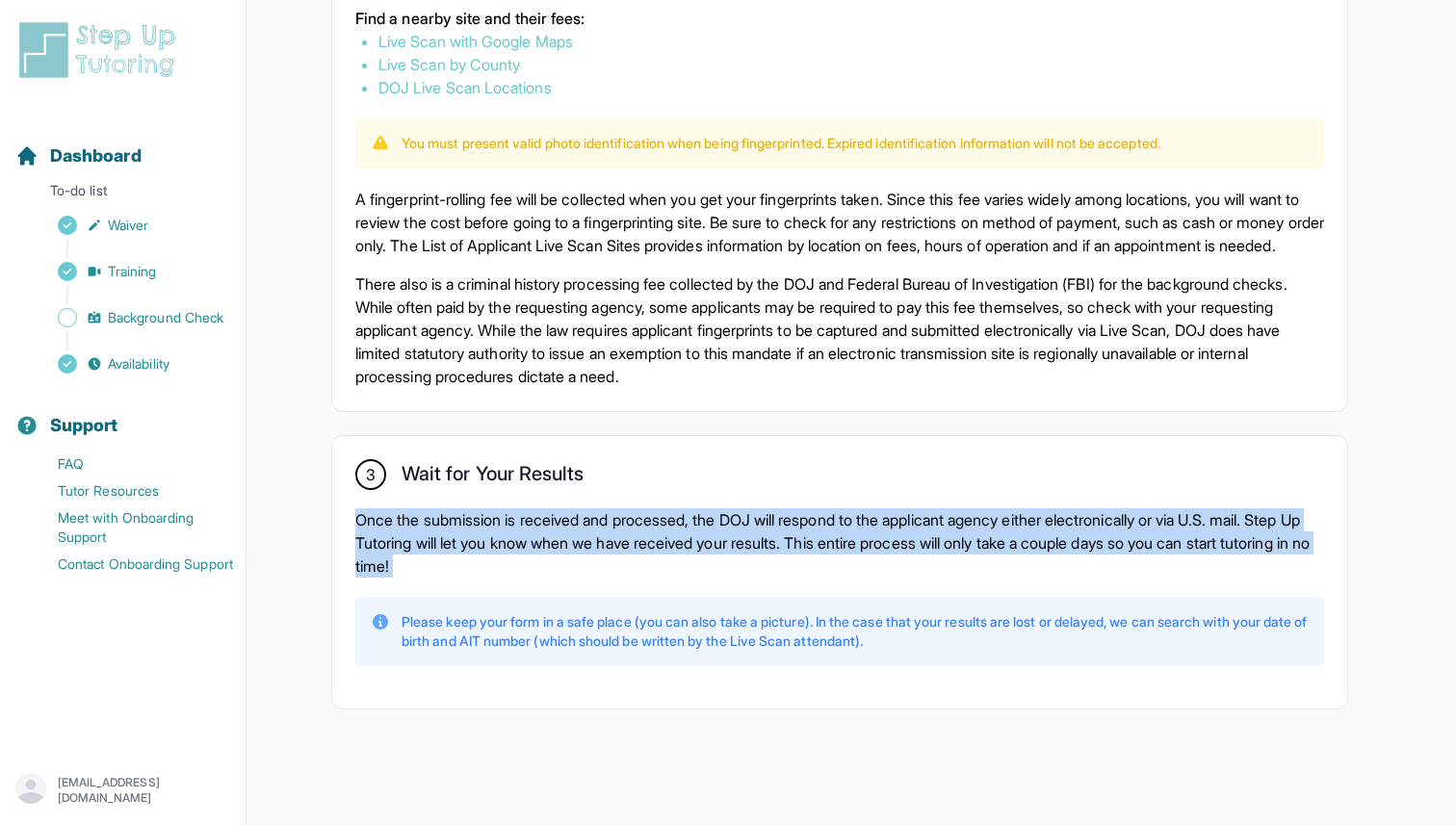
click at [607, 508] on p "Once the submission is received and processed, the DOJ will respond to the appl…" at bounding box center [839, 543] width 969 height 69
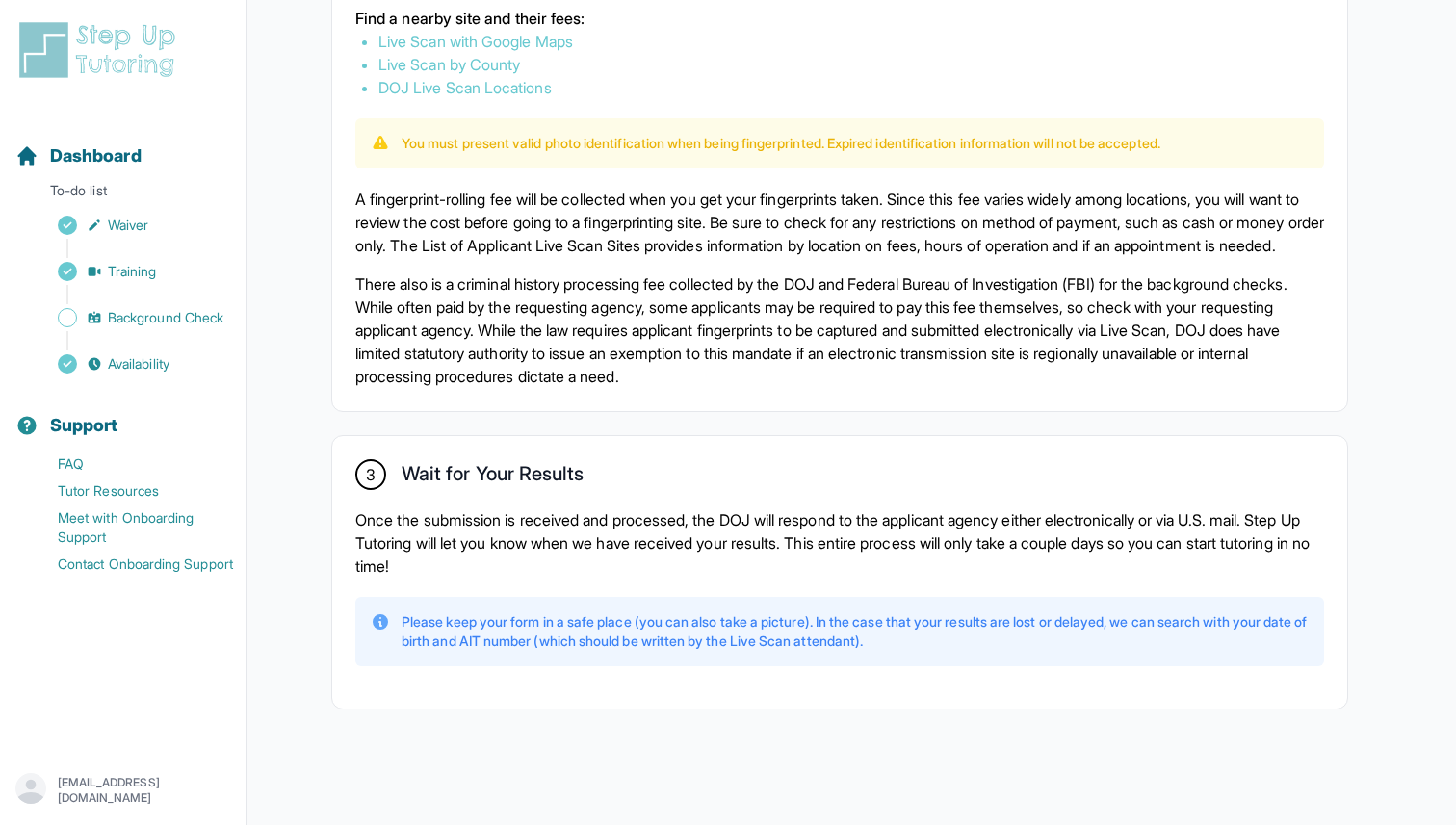
click at [624, 531] on p "Once the submission is received and processed, the DOJ will respond to the appl…" at bounding box center [839, 543] width 969 height 69
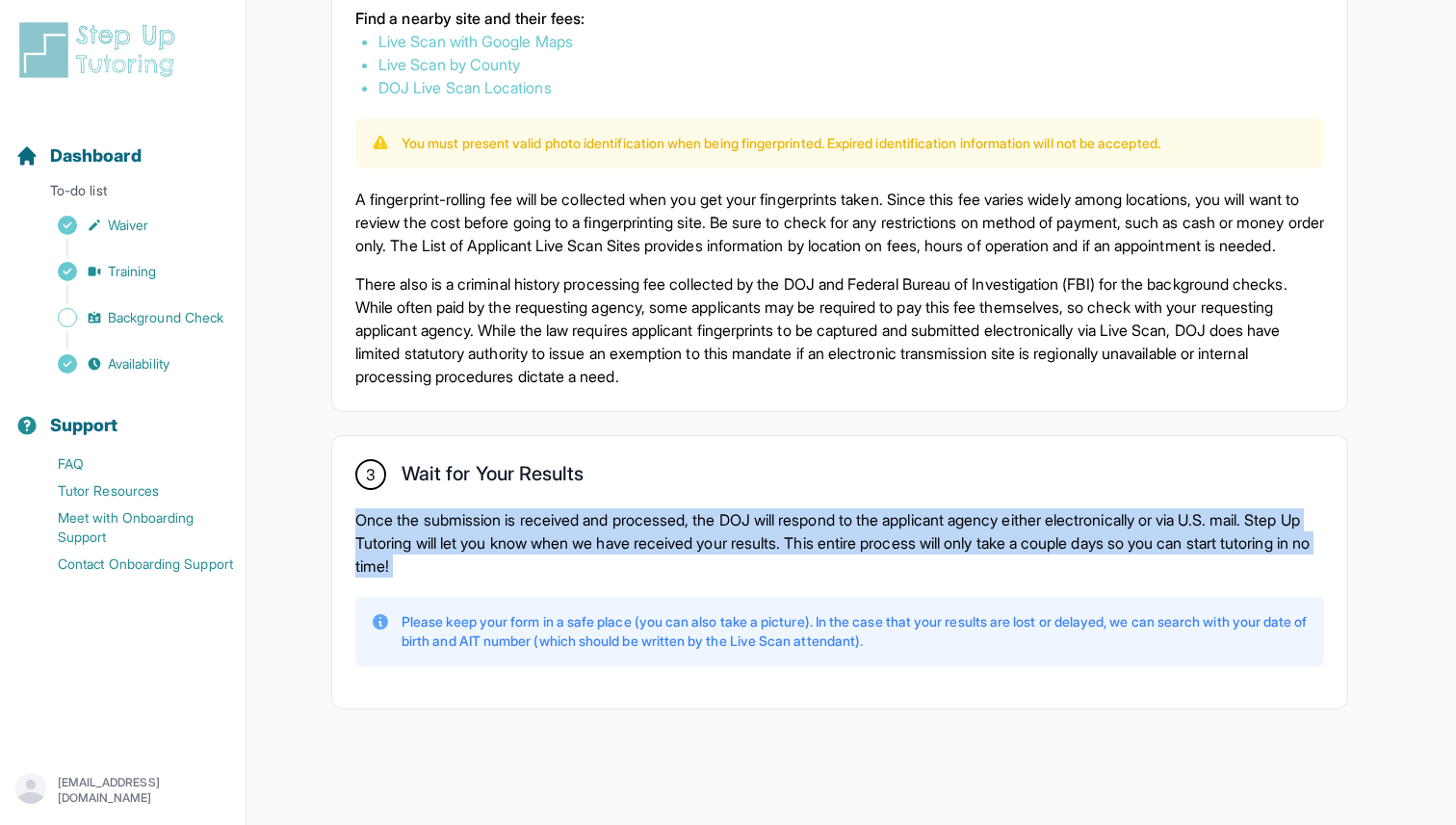
click at [624, 531] on p "Once the submission is received and processed, the DOJ will respond to the appl…" at bounding box center [839, 543] width 969 height 69
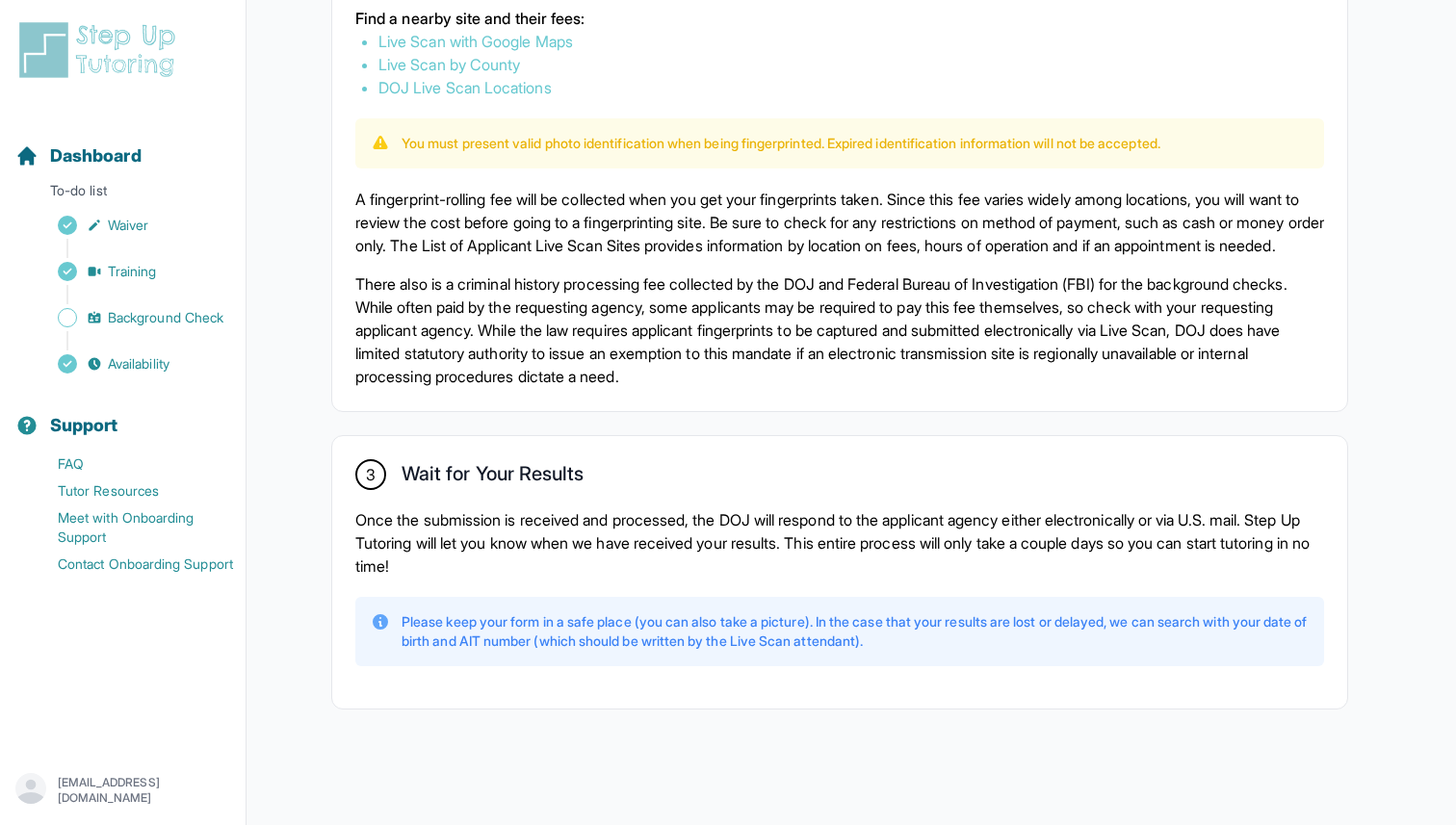
click at [575, 562] on p "Once the submission is received and processed, the DOJ will respond to the appl…" at bounding box center [839, 543] width 969 height 69
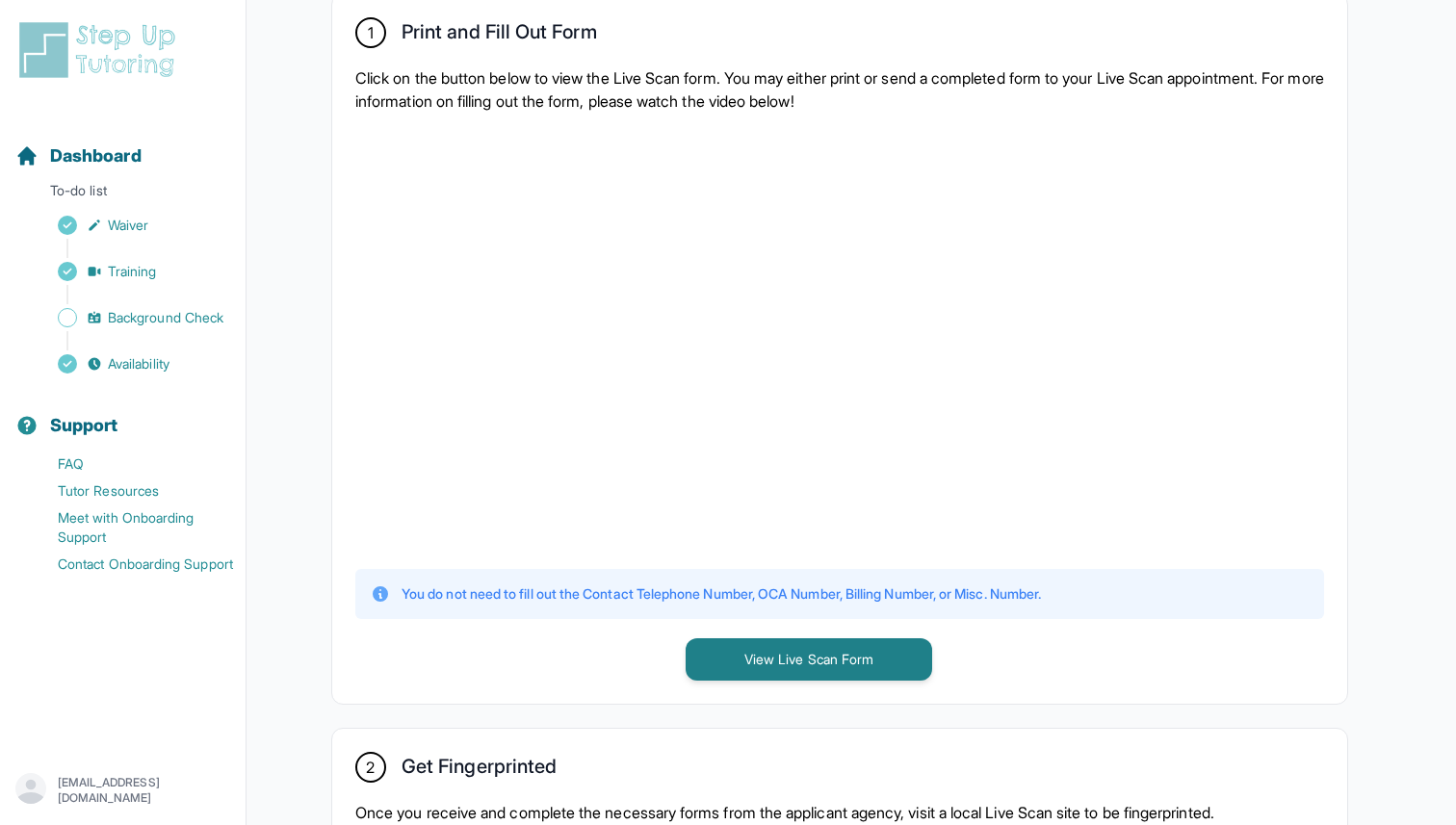
scroll to position [386, 0]
